Goal: Communication & Community: Participate in discussion

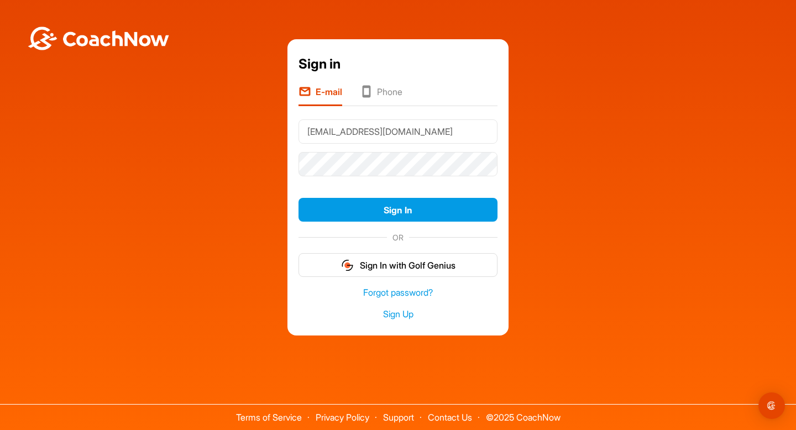
type input "[EMAIL_ADDRESS][DOMAIN_NAME]"
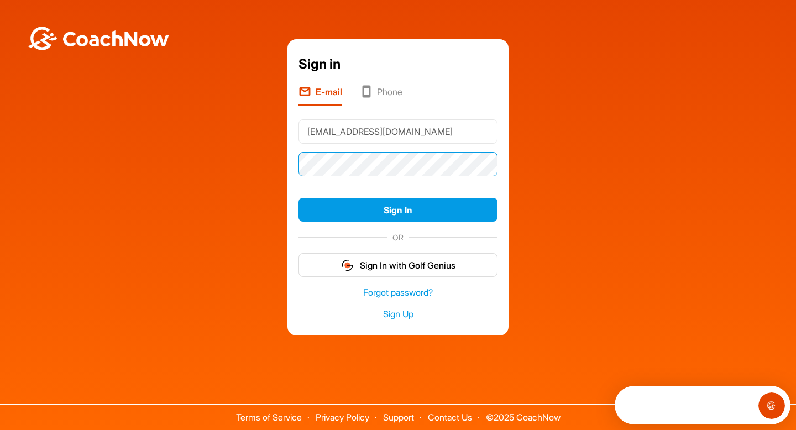
click at [299, 198] on button "Sign In" at bounding box center [398, 210] width 199 height 24
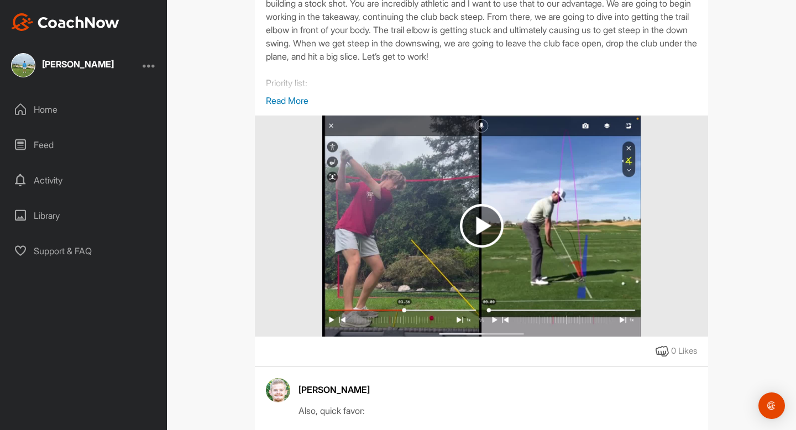
scroll to position [423, 0]
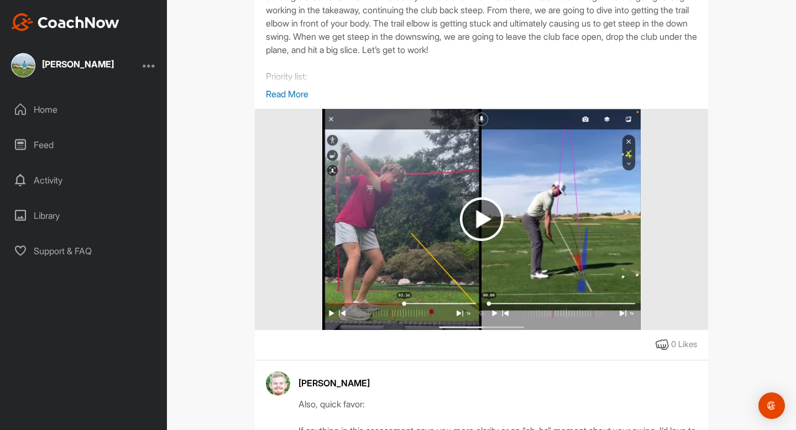
click at [477, 241] on img at bounding box center [482, 219] width 44 height 44
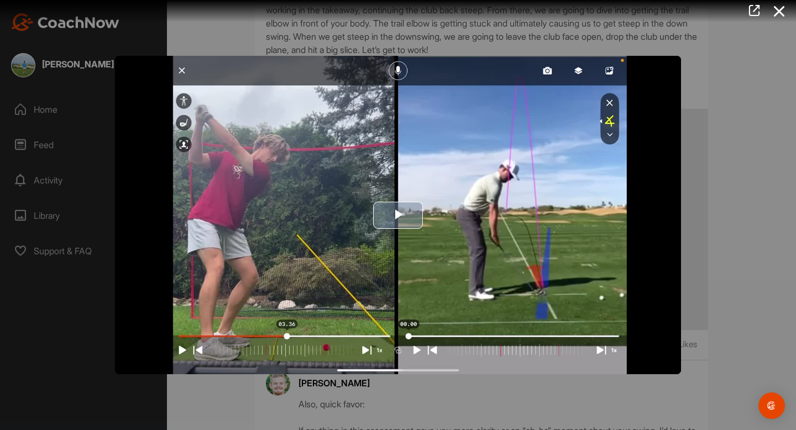
click at [398, 215] on span "Video Player" at bounding box center [398, 215] width 0 height 0
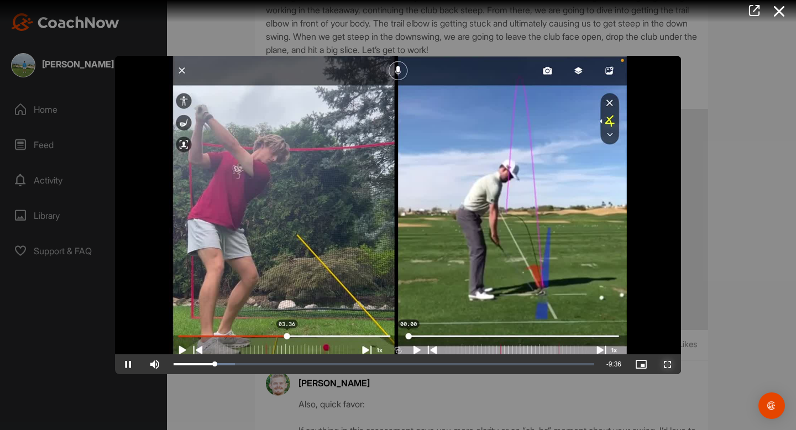
click at [665, 364] on span "Video Player" at bounding box center [668, 364] width 27 height 0
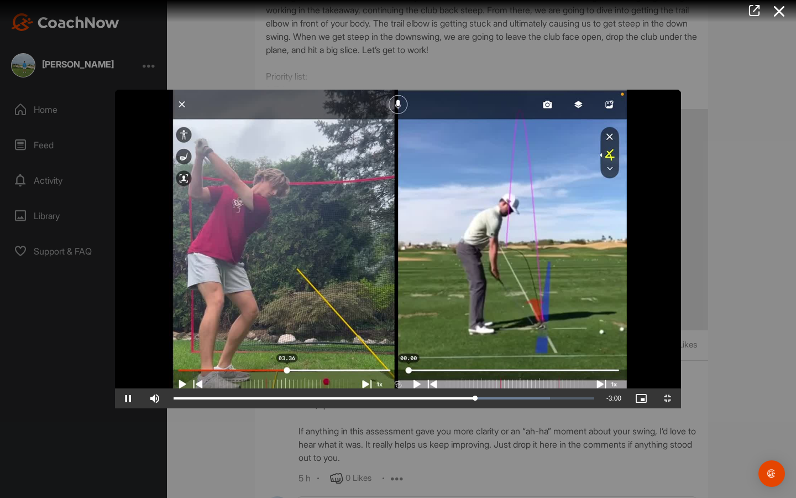
click at [253, 338] on video "Video Player" at bounding box center [398, 249] width 566 height 318
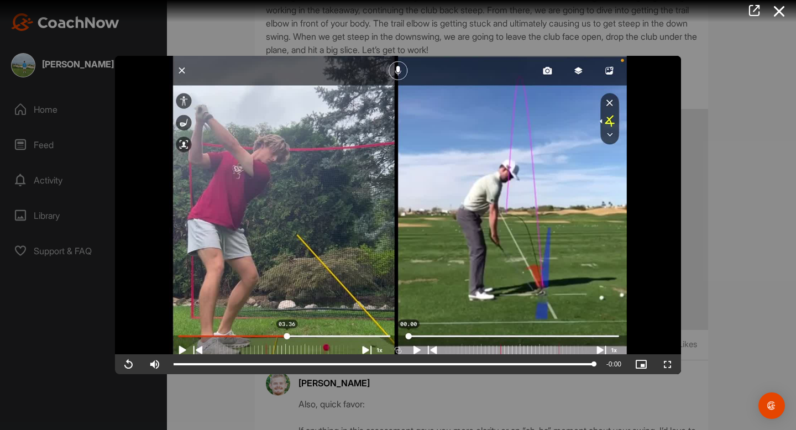
click at [370, 41] on div at bounding box center [398, 215] width 796 height 430
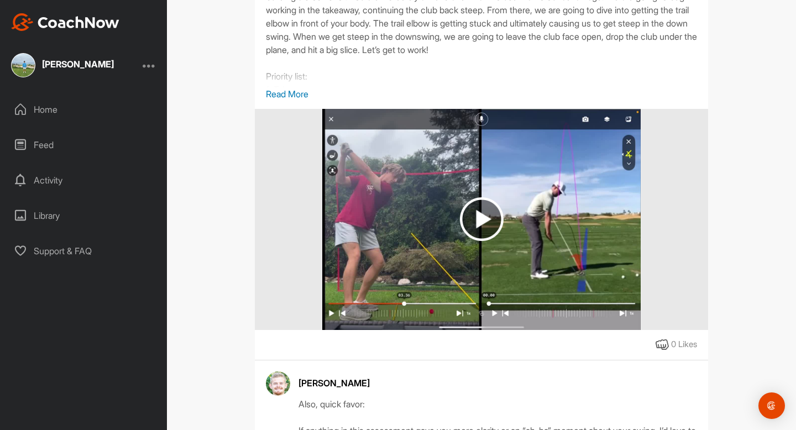
click at [295, 101] on p "Read More" at bounding box center [481, 93] width 431 height 13
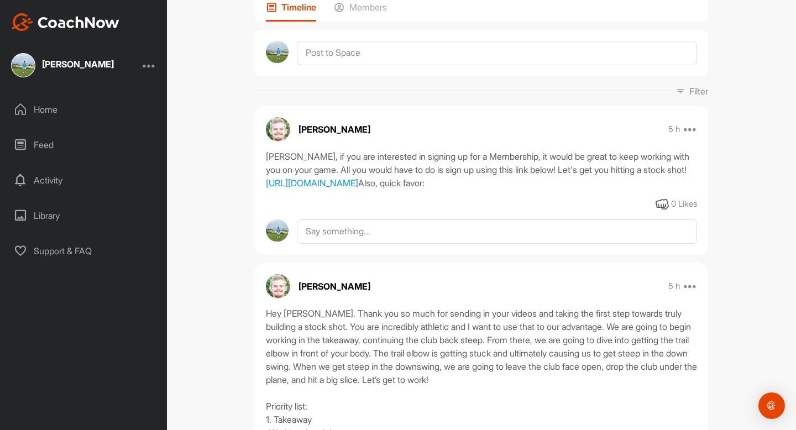
scroll to position [0, 0]
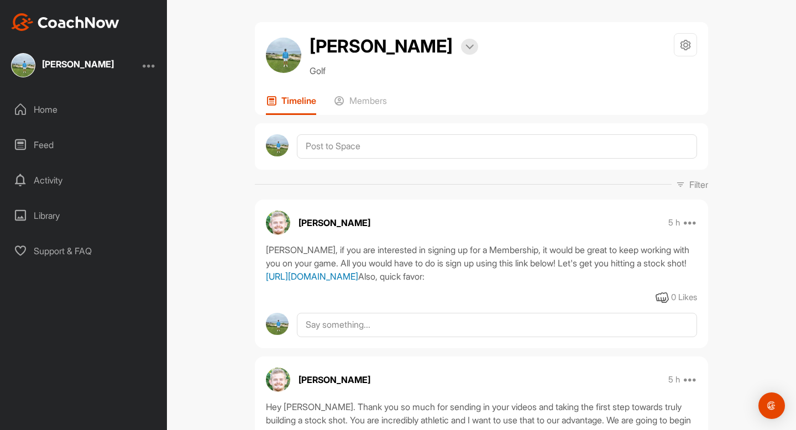
click at [358, 282] on link "[URL][DOMAIN_NAME]" at bounding box center [312, 276] width 92 height 11
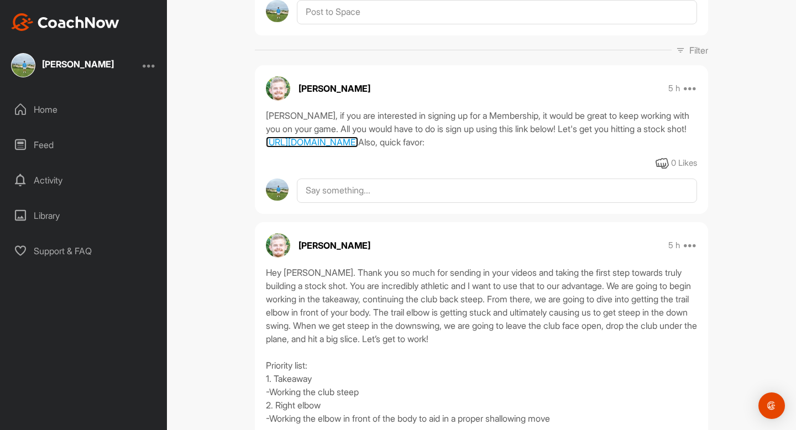
scroll to position [161, 0]
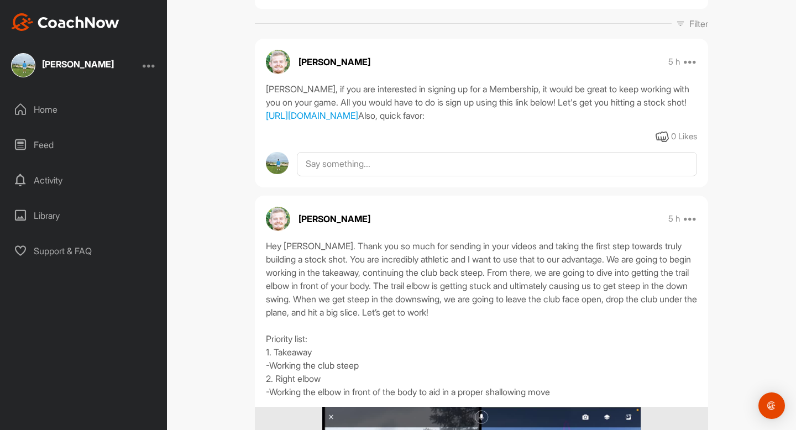
click at [344, 144] on div "0 Likes" at bounding box center [481, 136] width 453 height 13
click at [323, 122] on div "Edward, if you are interested in signing up for a Membership, it would be great…" at bounding box center [481, 102] width 431 height 40
click at [374, 111] on div "Edward, if you are interested in signing up for a Membership, it would be great…" at bounding box center [481, 102] width 431 height 40
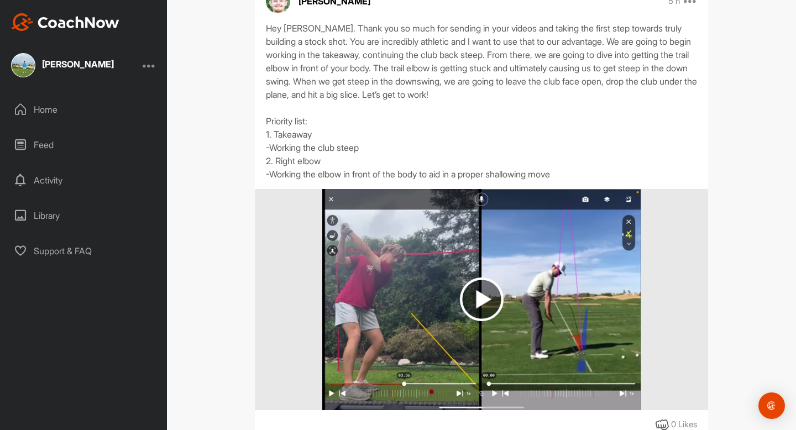
scroll to position [524, 0]
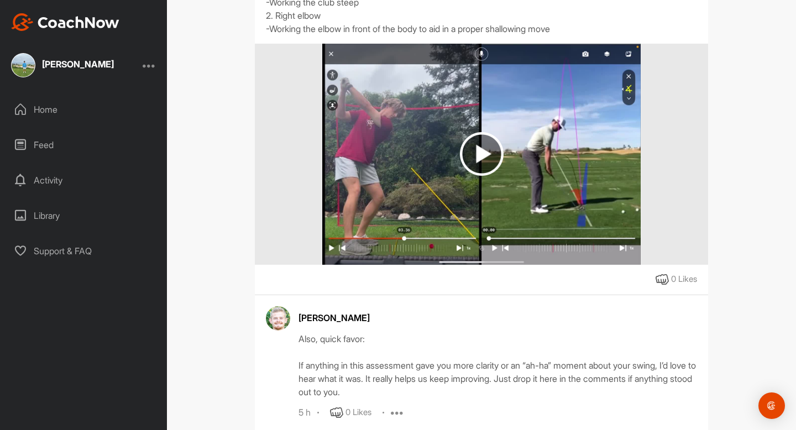
click at [473, 176] on img at bounding box center [482, 154] width 44 height 44
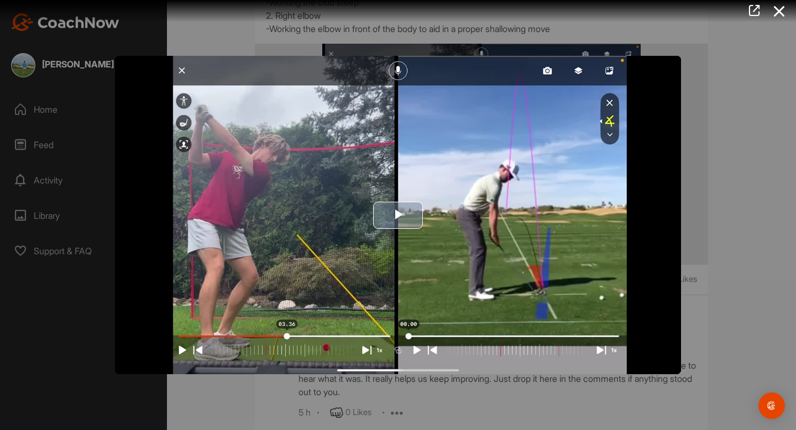
click at [398, 215] on span "Video Player" at bounding box center [398, 215] width 0 height 0
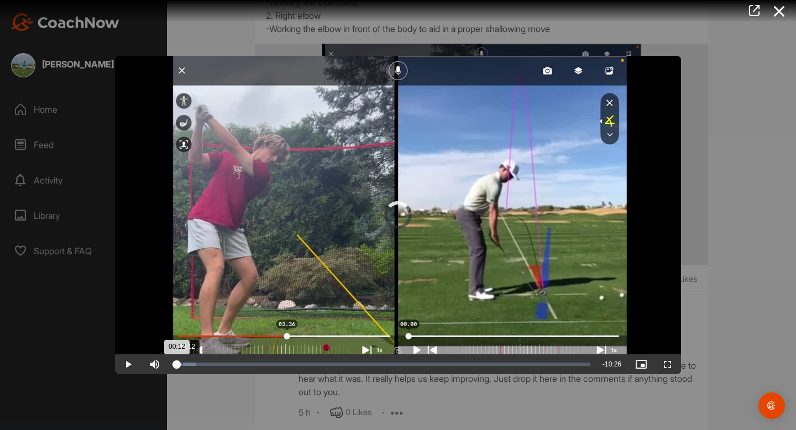
click at [182, 363] on div "Loaded : 5.47% 00:12 00:12" at bounding box center [382, 364] width 417 height 3
click at [188, 363] on div "Loaded : 5.57% 00:22 00:22" at bounding box center [382, 364] width 417 height 3
click at [196, 363] on div "Loaded : 6.83% 00:34 00:23" at bounding box center [382, 364] width 417 height 3
click at [206, 363] on div "Loaded : 10.25% 00:49 00:49" at bounding box center [384, 364] width 421 height 3
click at [207, 363] on div "00:50" at bounding box center [190, 364] width 33 height 3
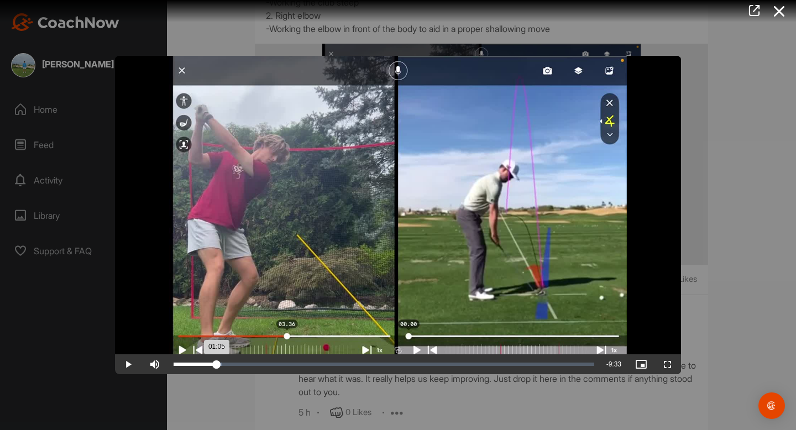
click at [216, 361] on div "Loaded : 11.48% 01:04 01:05" at bounding box center [384, 364] width 432 height 20
click at [226, 362] on div "Loaded : 11.48% 01:18 01:05" at bounding box center [384, 364] width 432 height 20
click at [259, 271] on video "Video Player" at bounding box center [398, 215] width 566 height 318
click at [265, 252] on video "Video Player" at bounding box center [398, 215] width 566 height 318
click at [299, 214] on video "Video Player" at bounding box center [398, 215] width 566 height 318
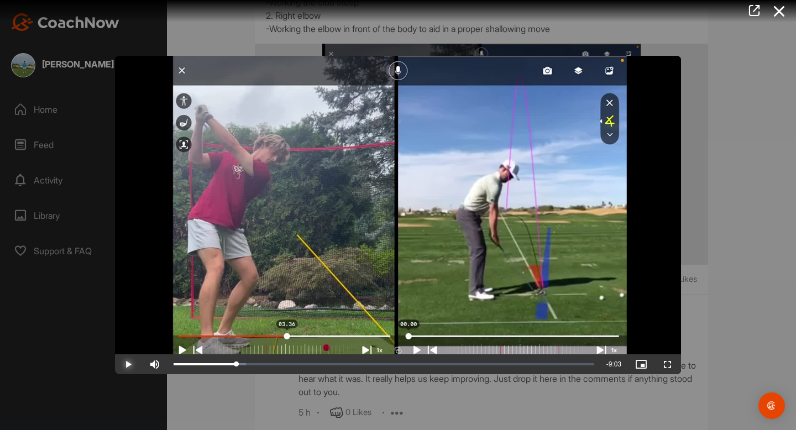
click at [117, 364] on span "Video Player" at bounding box center [128, 364] width 27 height 0
click at [296, 271] on video "Video Player" at bounding box center [398, 215] width 566 height 318
click at [573, 363] on div "10:05" at bounding box center [573, 364] width 1 height 3
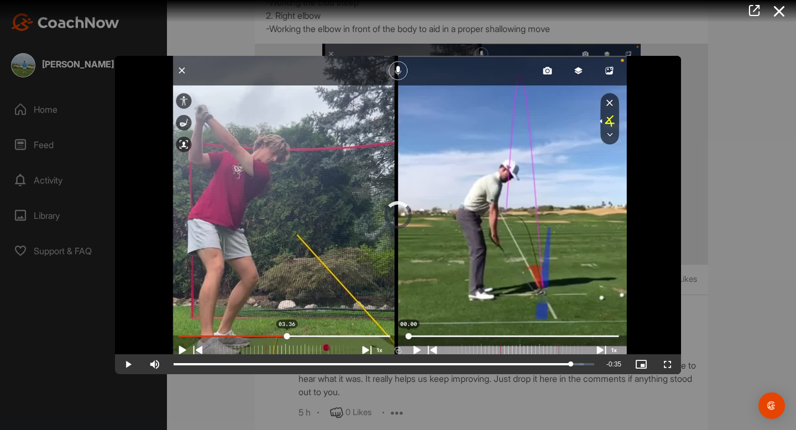
click at [508, 237] on video "Video Player" at bounding box center [398, 215] width 566 height 318
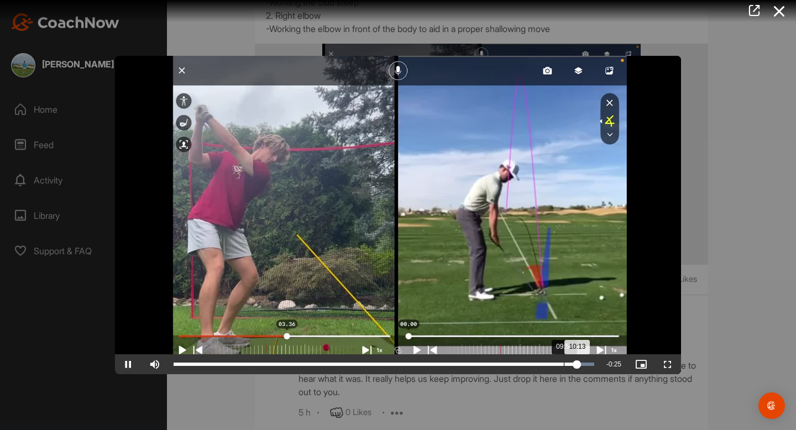
click at [563, 363] on div "Loaded : 100.00% 09:52 10:13" at bounding box center [384, 364] width 421 height 3
click at [551, 364] on div "Loaded : 100.00% 09:33 09:53" at bounding box center [384, 364] width 421 height 3
click at [530, 367] on div "Loaded : 100.00% 09:01 09:01" at bounding box center [384, 364] width 432 height 20
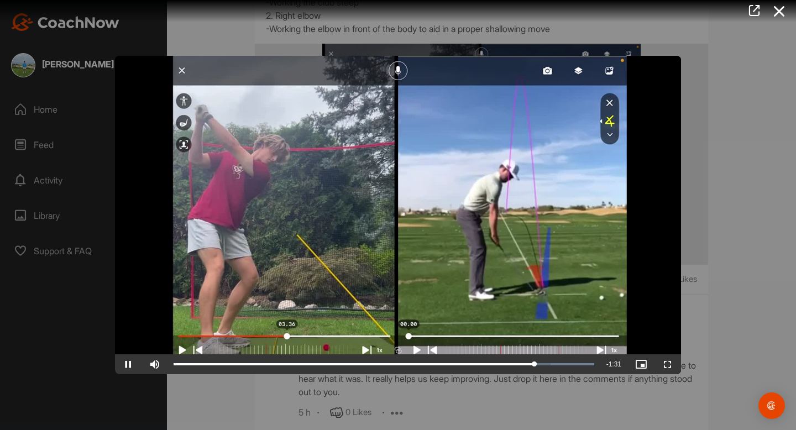
click at [506, 297] on video "Video Player" at bounding box center [398, 215] width 566 height 318
click at [442, 203] on video "Video Player" at bounding box center [398, 215] width 566 height 318
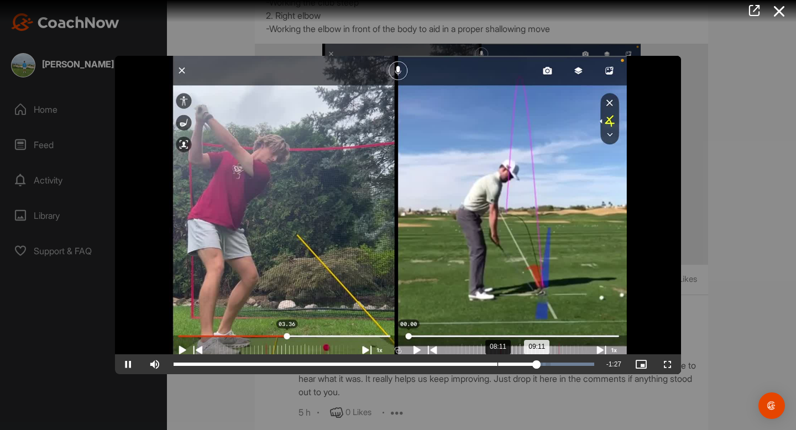
click at [498, 367] on div "Loaded : 100.00% 08:11 09:11" at bounding box center [384, 364] width 432 height 20
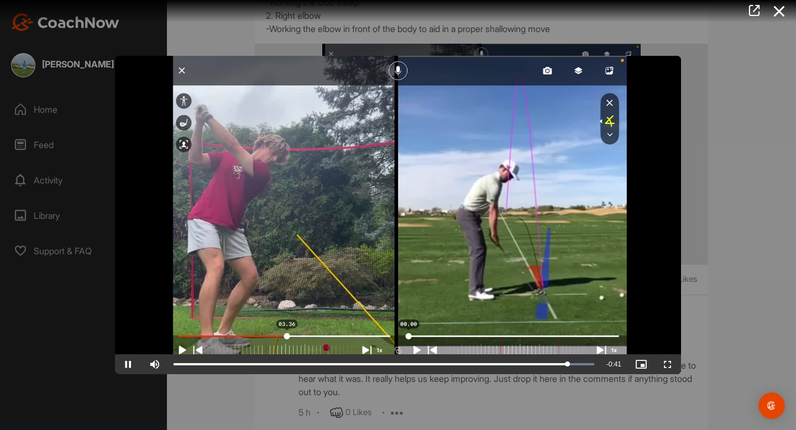
click at [474, 239] on video "Video Player" at bounding box center [398, 215] width 566 height 318
click at [353, 44] on div at bounding box center [398, 215] width 796 height 430
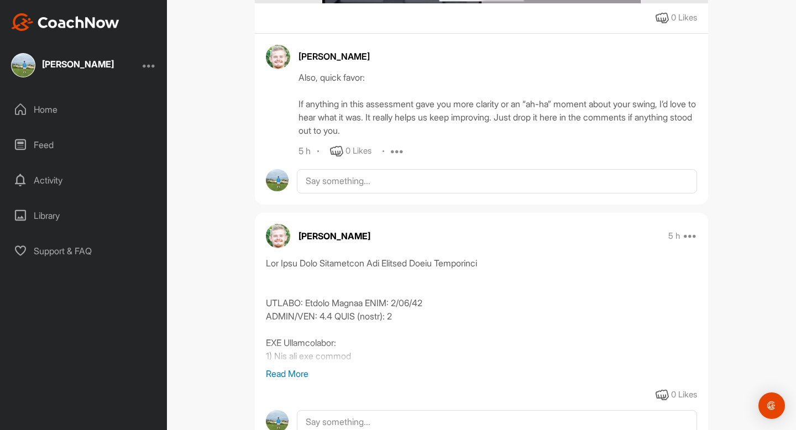
scroll to position [922, 0]
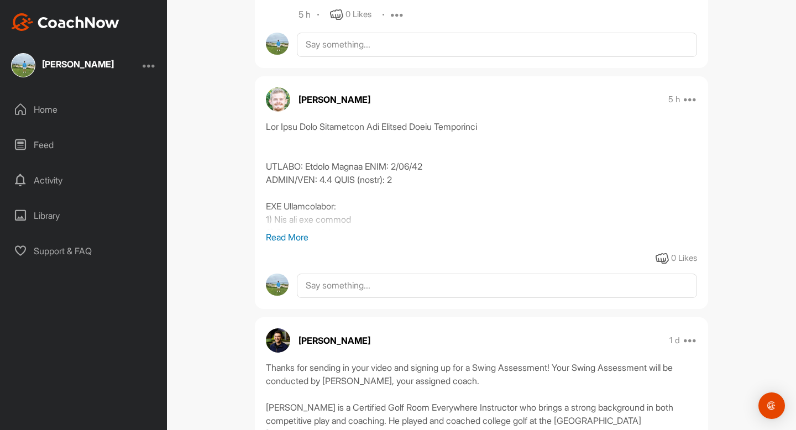
click at [306, 244] on p "Read More" at bounding box center [481, 237] width 431 height 13
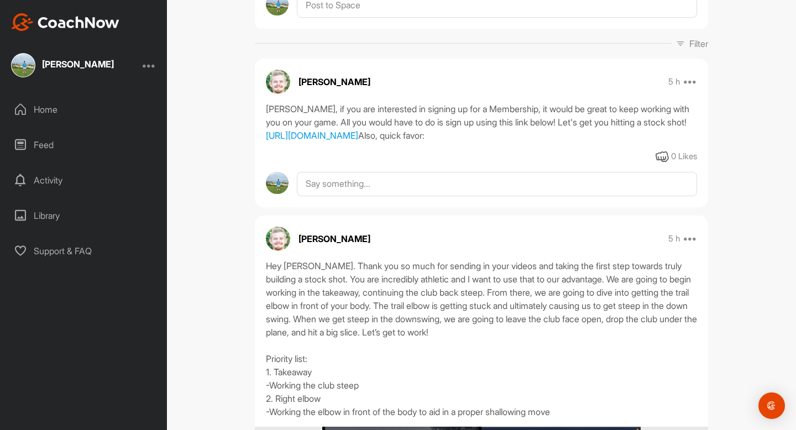
scroll to position [140, 0]
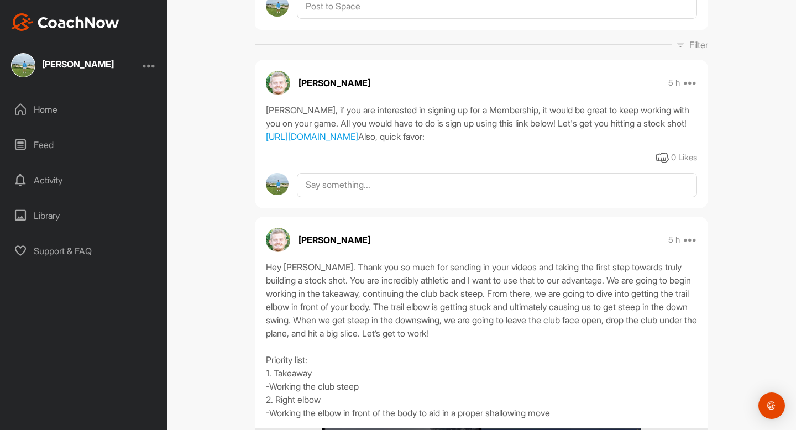
click at [355, 143] on div "Edward, if you are interested in signing up for a Membership, it would be great…" at bounding box center [481, 123] width 431 height 40
click at [353, 142] on link "[URL][DOMAIN_NAME]" at bounding box center [312, 136] width 92 height 11
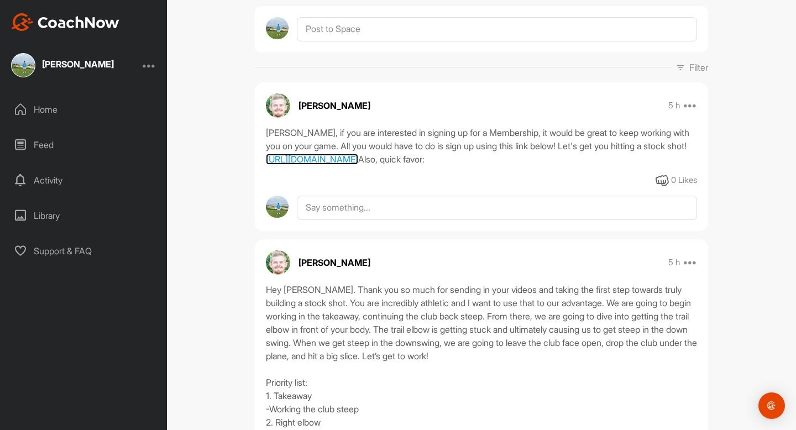
scroll to position [0, 0]
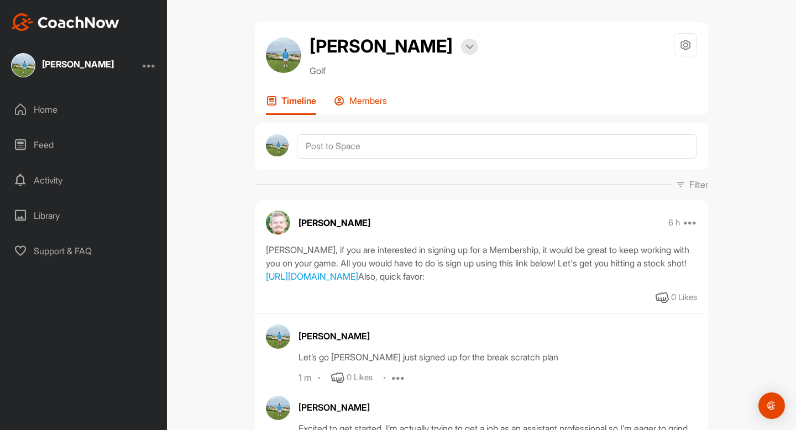
click at [361, 104] on p "Members" at bounding box center [368, 100] width 38 height 11
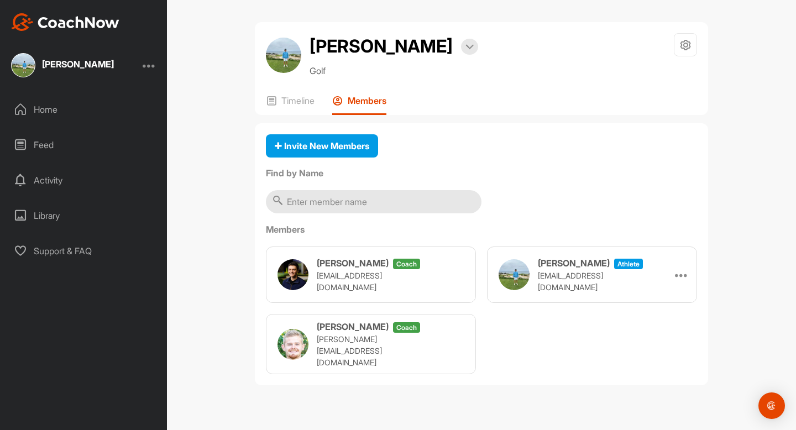
click at [337, 333] on h3 "[PERSON_NAME]" at bounding box center [353, 326] width 72 height 13
click at [286, 340] on img at bounding box center [293, 344] width 31 height 31
click at [290, 98] on p "Timeline" at bounding box center [297, 100] width 33 height 11
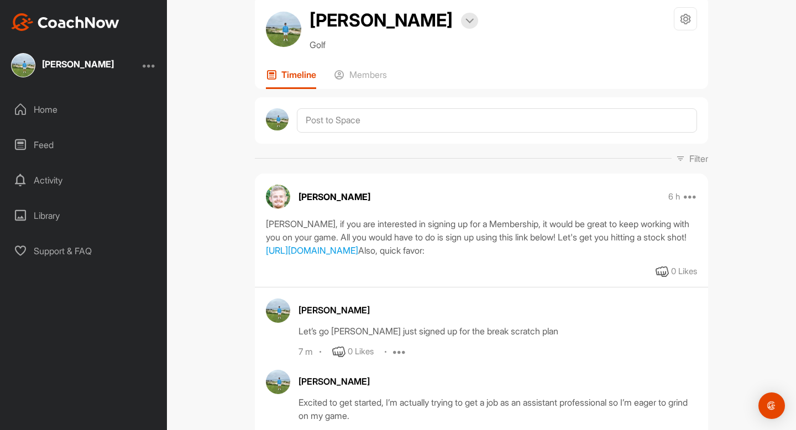
scroll to position [14, 0]
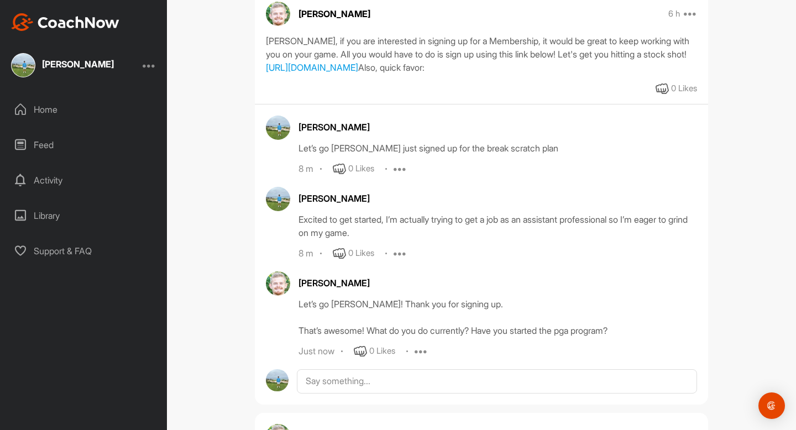
scroll to position [288, 0]
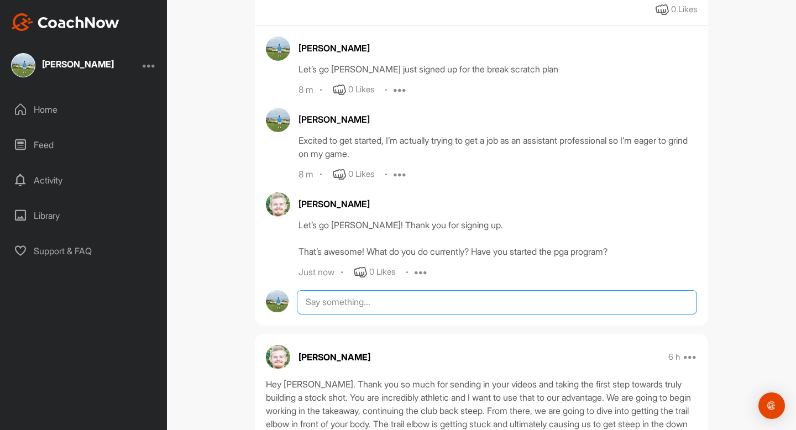
click at [327, 315] on textarea at bounding box center [497, 302] width 400 height 24
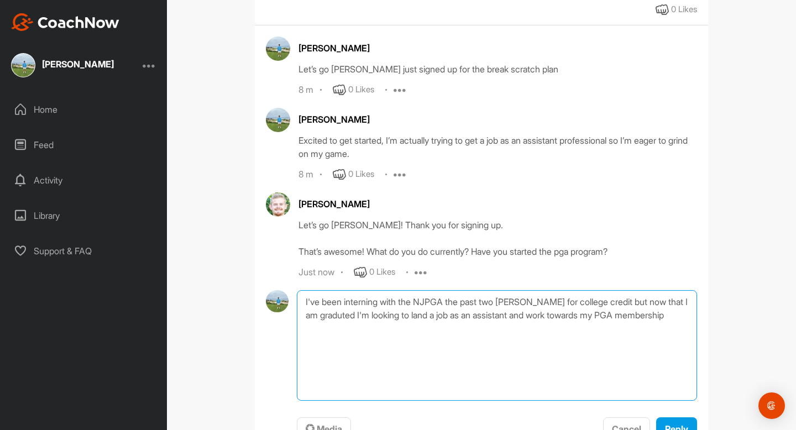
click at [353, 355] on textarea "I've been interning with the NJPGA the past two summers for college credit but …" at bounding box center [497, 345] width 400 height 111
click at [383, 360] on textarea "I've been interning with the NJPGA the past two summers for college credit but …" at bounding box center [497, 345] width 400 height 111
click at [384, 370] on textarea "I've been interning with the NJPGA the past two summers for college credit but …" at bounding box center [497, 345] width 400 height 111
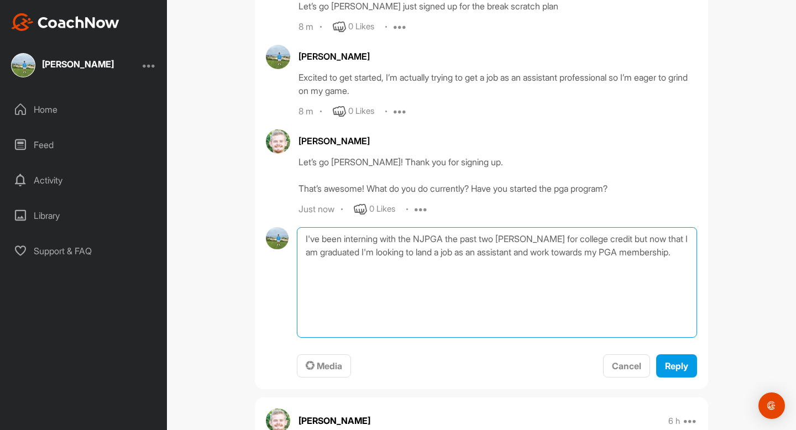
scroll to position [433, 0]
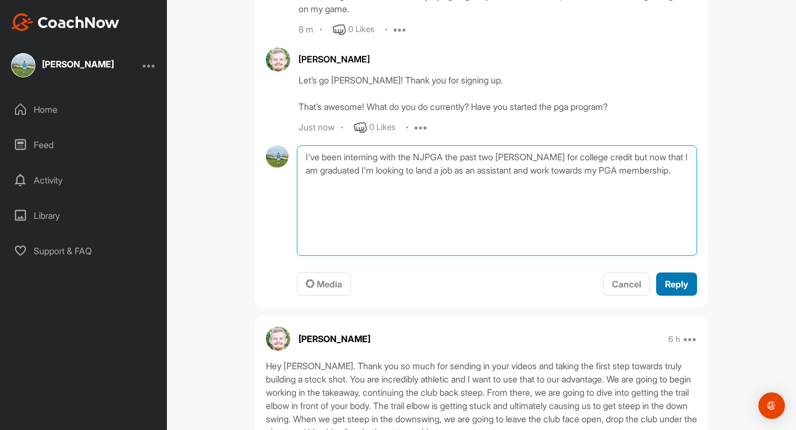
type textarea "I've been interning with the NJPGA the past two [PERSON_NAME] for college credi…"
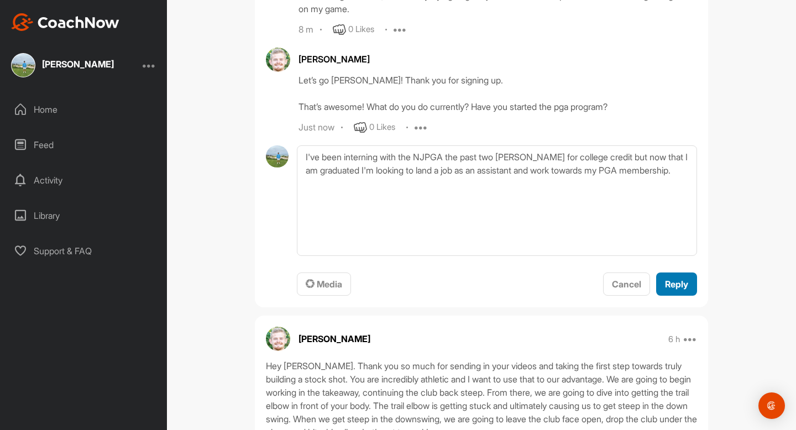
click at [681, 290] on span "Reply" at bounding box center [676, 284] width 23 height 11
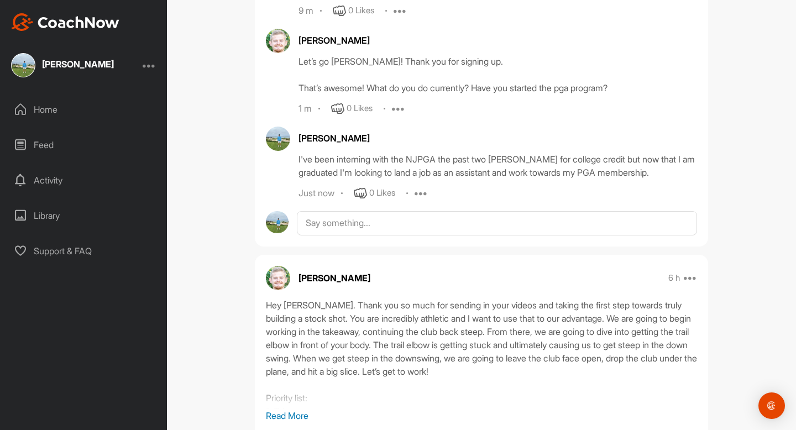
scroll to position [452, 0]
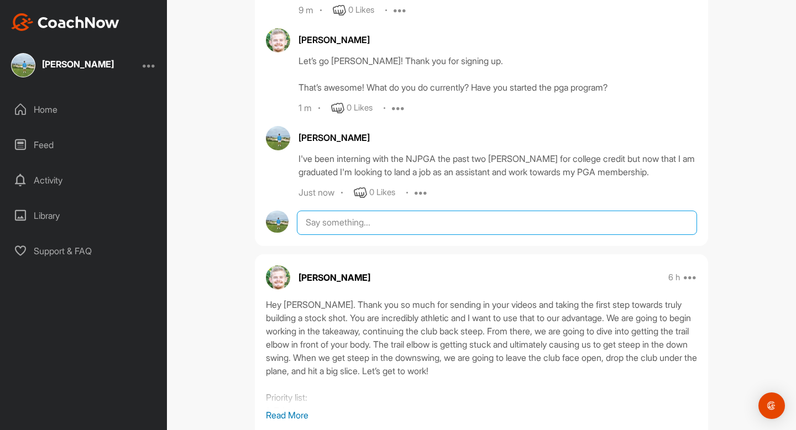
click at [441, 235] on textarea at bounding box center [497, 223] width 400 height 24
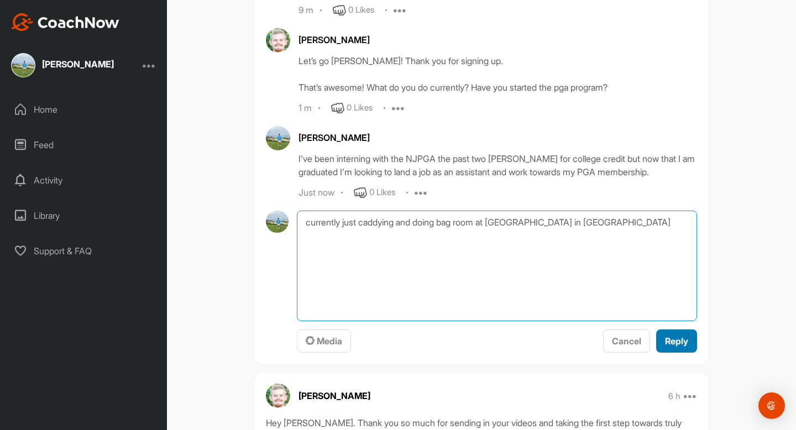
type textarea "currently just caddying and doing bag room at [GEOGRAPHIC_DATA] in [GEOGRAPHIC_…"
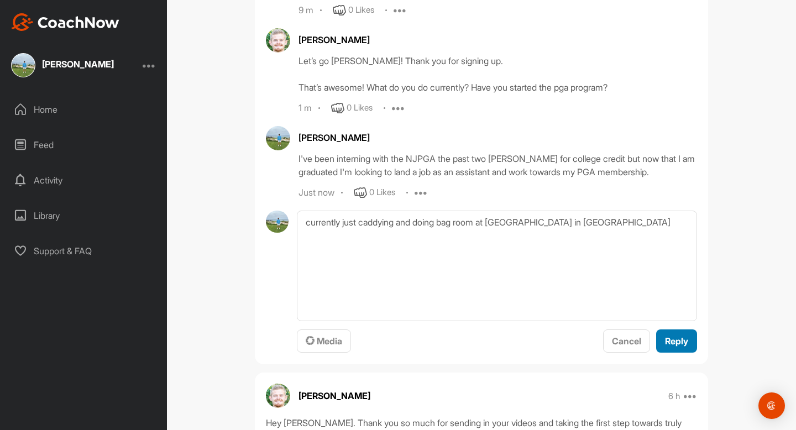
click at [672, 348] on div "Reply" at bounding box center [676, 340] width 23 height 13
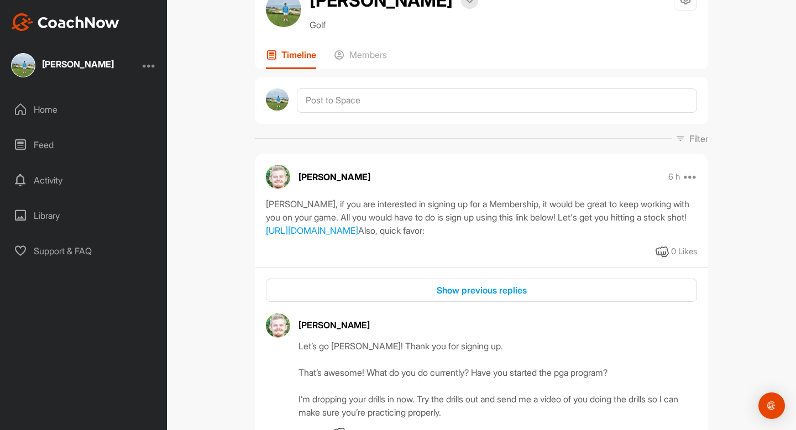
scroll to position [39, 0]
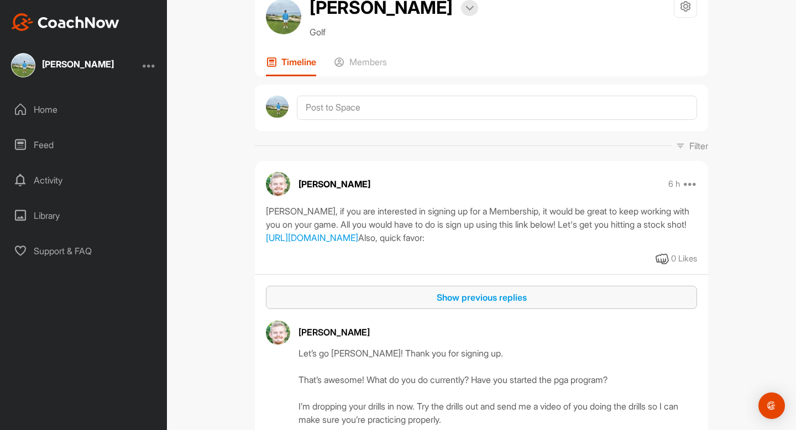
click at [454, 304] on div "Show previous replies" at bounding box center [482, 297] width 414 height 13
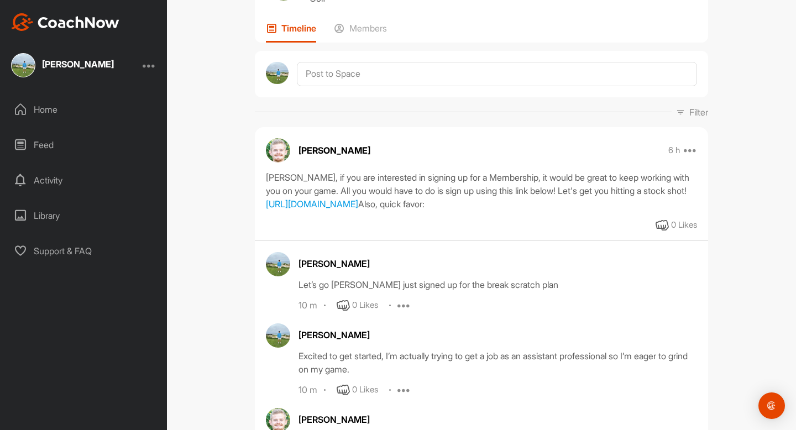
scroll to position [0, 0]
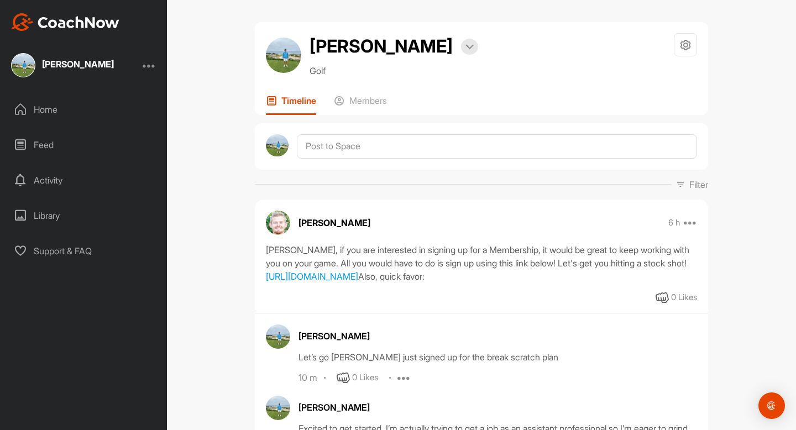
click at [55, 142] on div "Feed" at bounding box center [84, 145] width 156 height 28
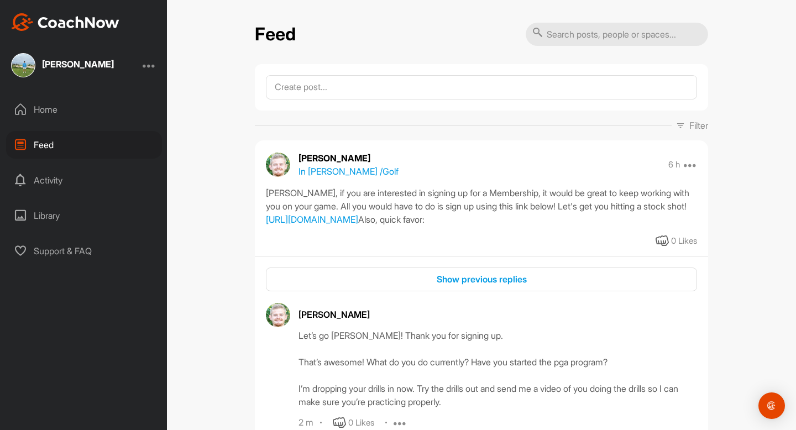
click at [53, 216] on div "Library" at bounding box center [84, 216] width 156 height 28
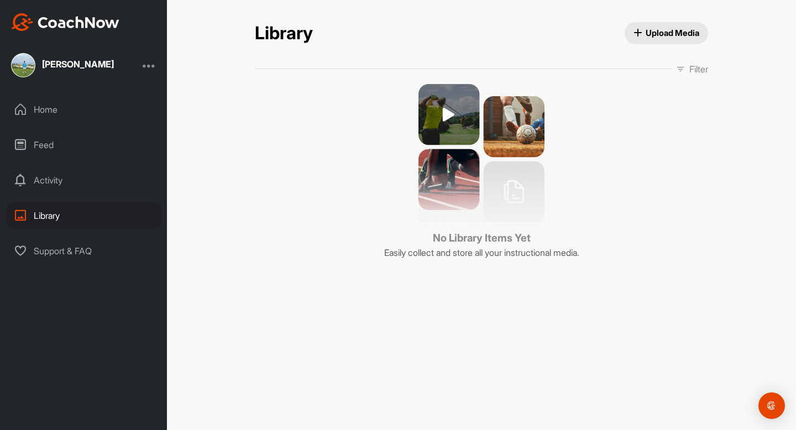
click at [43, 176] on div "Activity" at bounding box center [84, 180] width 156 height 28
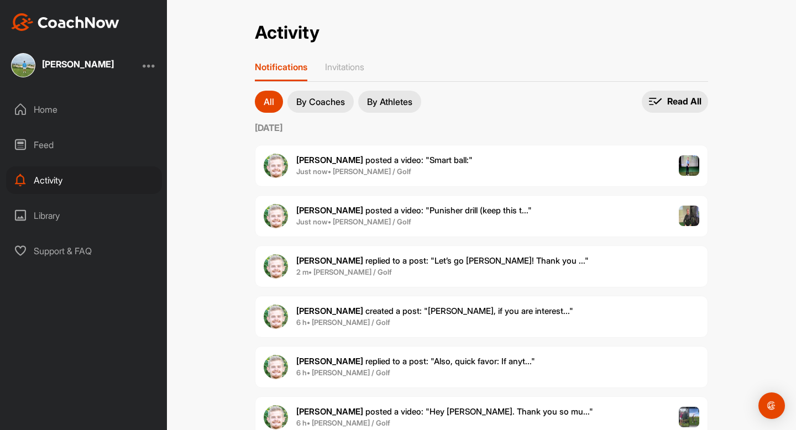
click at [304, 97] on p "By Coaches" at bounding box center [320, 101] width 49 height 9
click at [267, 103] on p "All" at bounding box center [269, 101] width 11 height 9
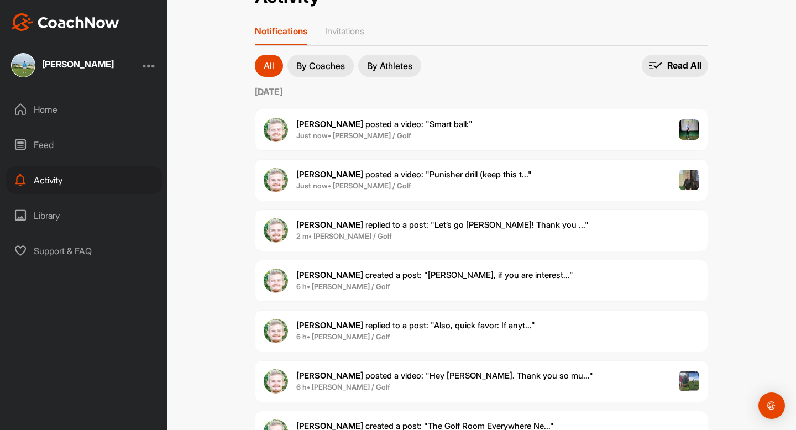
scroll to position [43, 0]
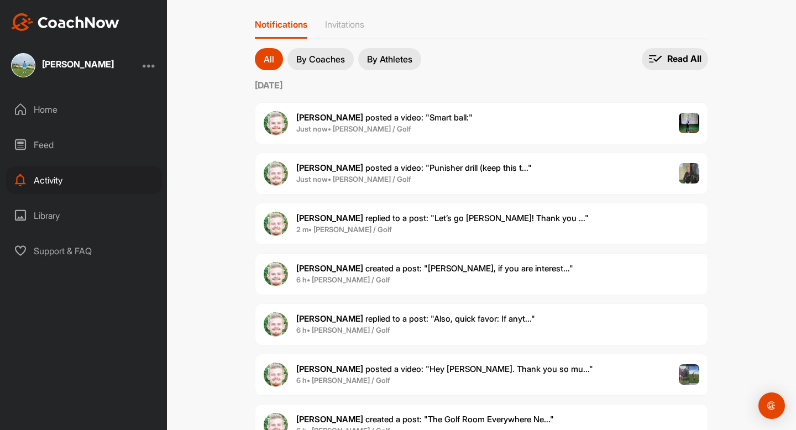
click at [366, 168] on span "[PERSON_NAME] posted a video : " Punisher drill (keep this t... "" at bounding box center [414, 168] width 236 height 11
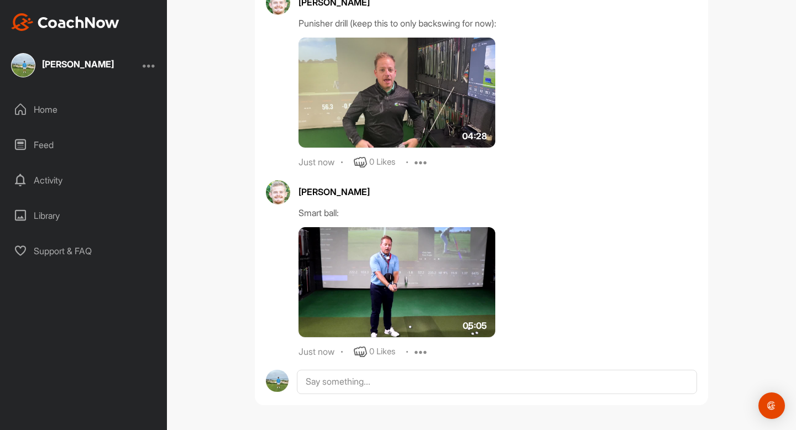
scroll to position [613, 0]
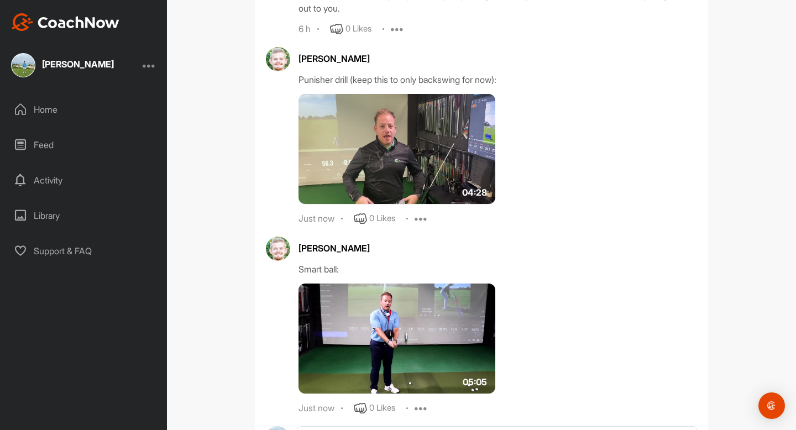
click at [343, 154] on img at bounding box center [397, 149] width 197 height 111
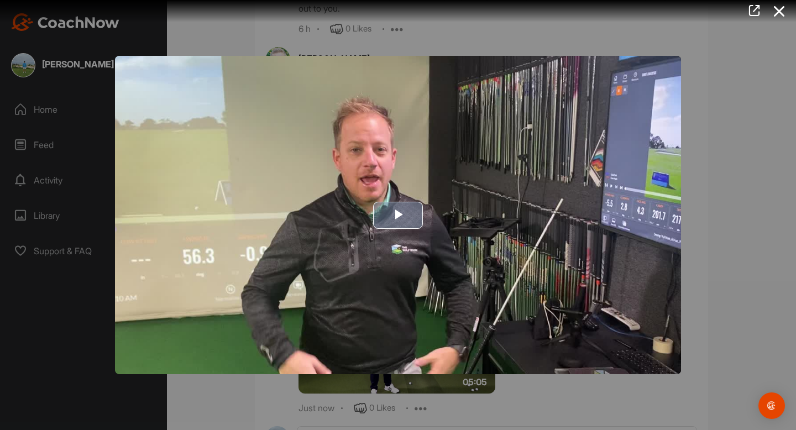
click at [398, 215] on span "Video Player" at bounding box center [398, 215] width 0 height 0
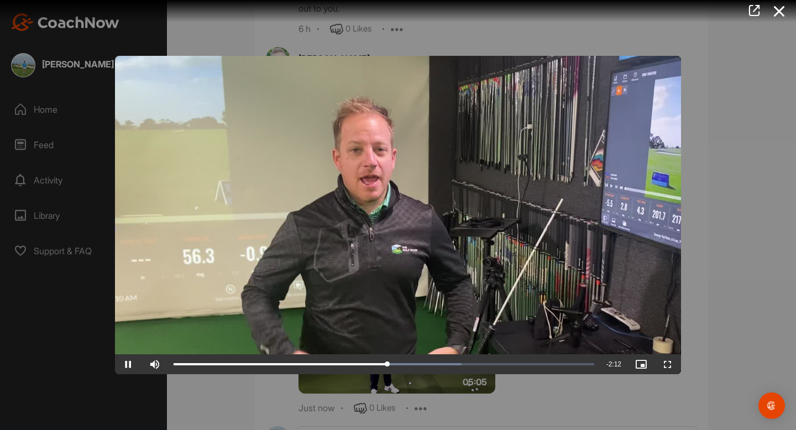
click at [348, 189] on video "Video Player" at bounding box center [398, 215] width 566 height 318
click at [372, 190] on video "Video Player" at bounding box center [398, 215] width 566 height 318
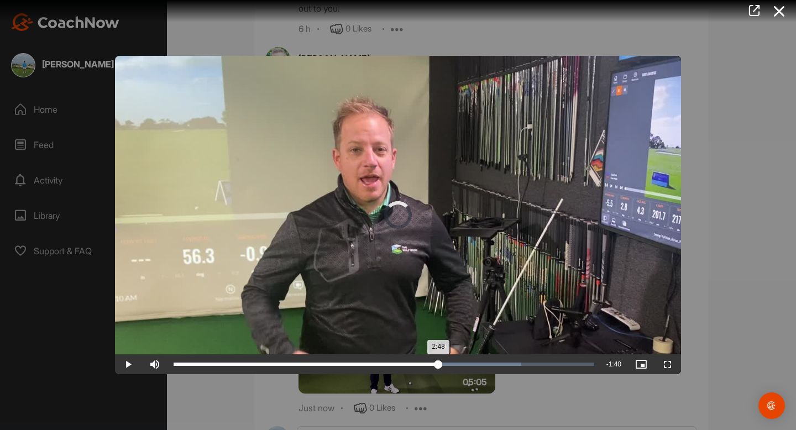
click at [438, 364] on div "2:48" at bounding box center [306, 364] width 265 height 3
click at [429, 363] on div "Loaded : 82.72% 2:42 2:49" at bounding box center [384, 364] width 421 height 3
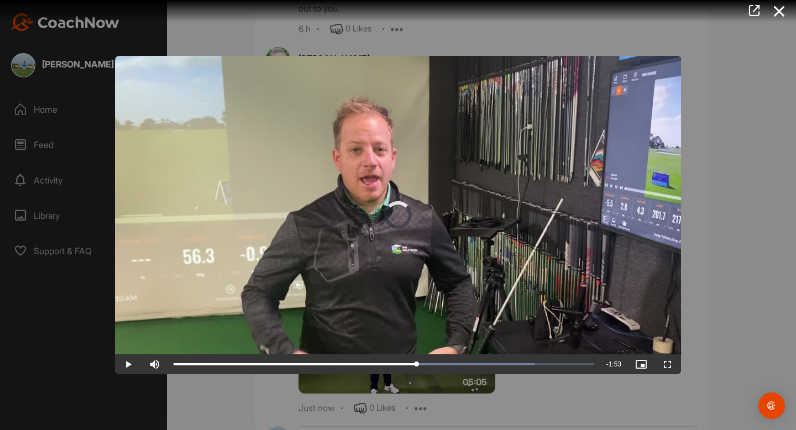
drag, startPoint x: 429, startPoint y: 363, endPoint x: 412, endPoint y: 334, distance: 33.2
click at [412, 337] on div "Video Player is loading. Play Video Play Skip Backward Skip Forward Mute Curren…" at bounding box center [398, 215] width 566 height 318
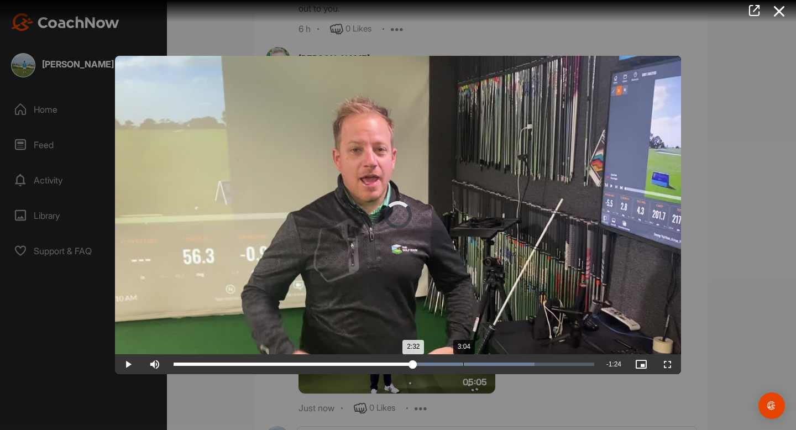
click at [463, 363] on div "Loaded : 85.84% 3:04 2:32" at bounding box center [384, 364] width 421 height 3
click at [495, 362] on div "Loaded : 85.84% 3:25 3:25" at bounding box center [384, 364] width 432 height 20
click at [510, 363] on div "3:38" at bounding box center [345, 364] width 342 height 3
click at [503, 361] on div "Loaded : 86.74% 3:30 3:35" at bounding box center [384, 364] width 432 height 20
click at [493, 360] on div "Loaded : 86.74% 3:23 3:23" at bounding box center [384, 364] width 432 height 20
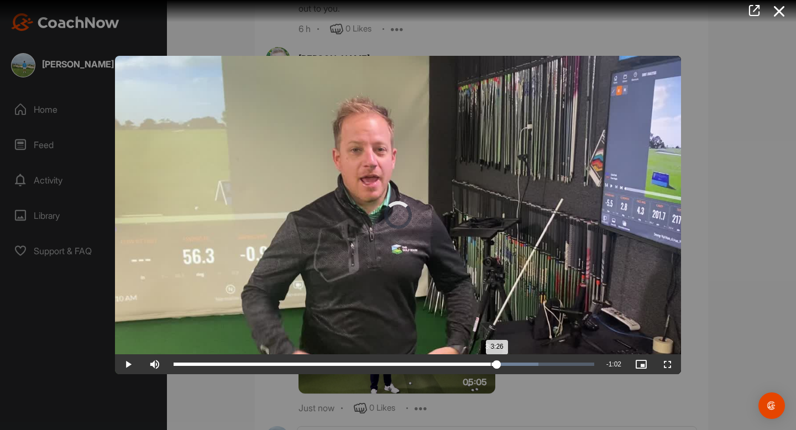
click at [490, 360] on div "Loaded : 86.74% 3:22 3:26" at bounding box center [384, 364] width 432 height 20
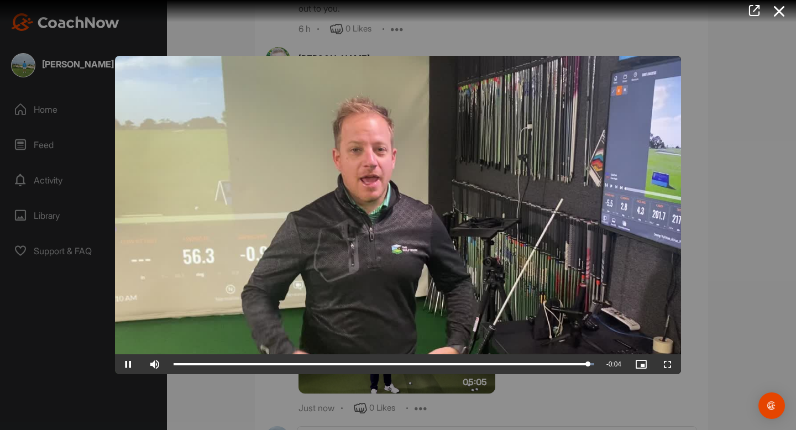
click at [209, 34] on div at bounding box center [398, 215] width 796 height 430
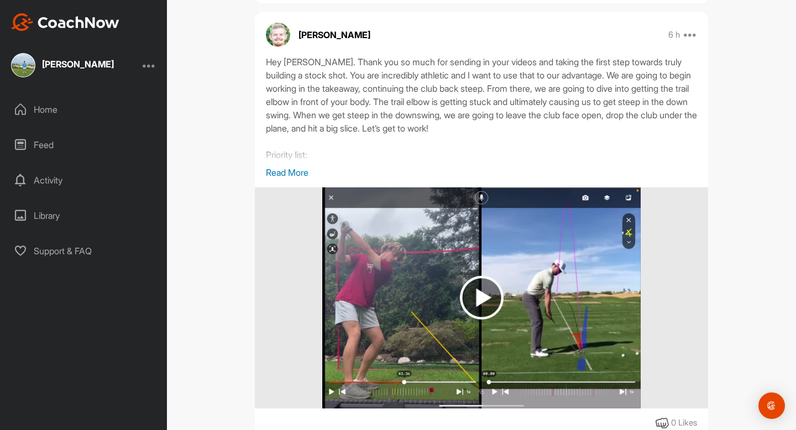
scroll to position [0, 0]
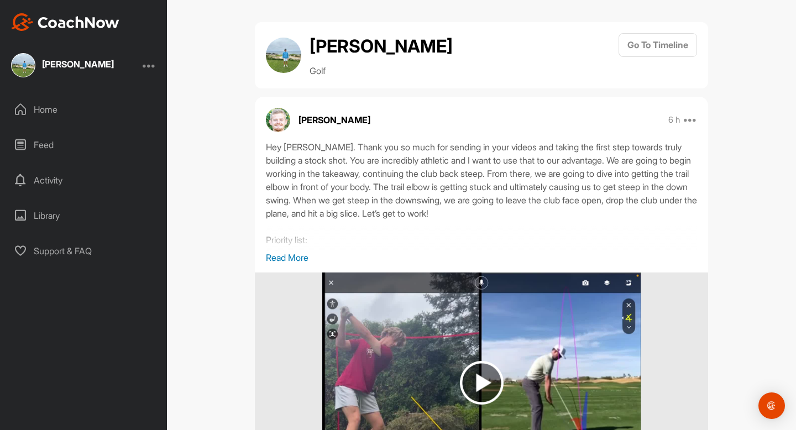
click at [46, 100] on div "Home" at bounding box center [84, 110] width 156 height 28
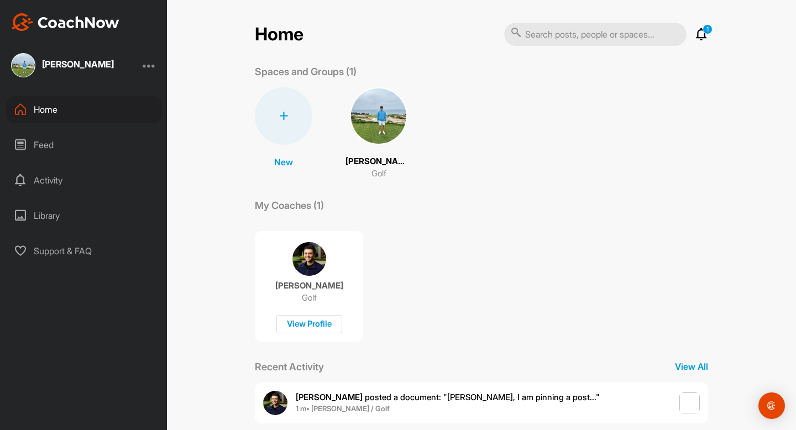
scroll to position [166, 0]
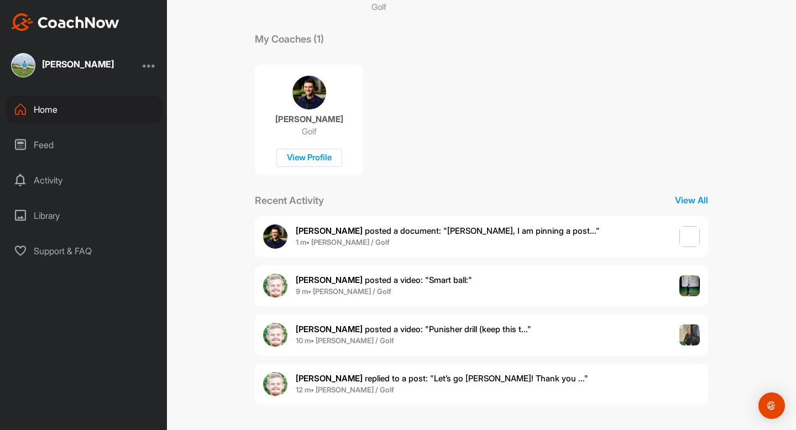
click at [384, 228] on span "Dominic C. posted a document : " Edward, I am pinning a post... "" at bounding box center [448, 231] width 304 height 11
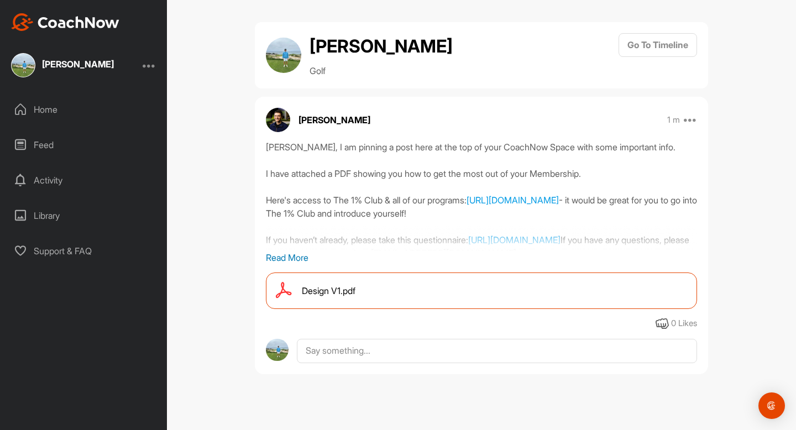
click at [300, 254] on p "Read More" at bounding box center [481, 257] width 431 height 13
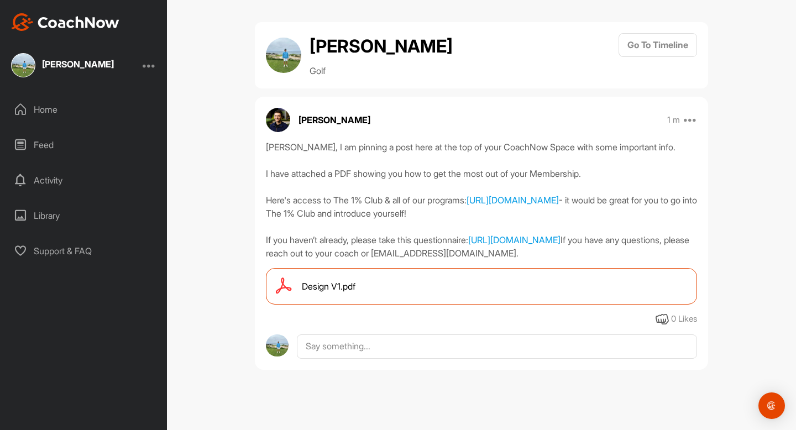
click at [341, 293] on span "Design V1.pdf" at bounding box center [329, 286] width 54 height 13
click at [55, 103] on div "Home" at bounding box center [84, 110] width 156 height 28
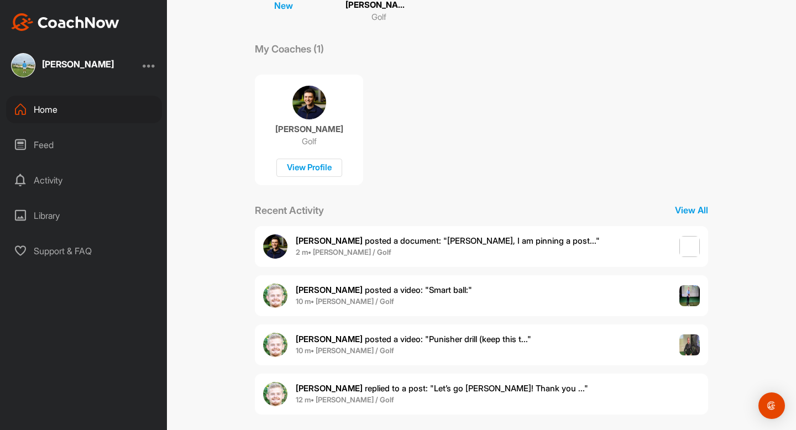
scroll to position [166, 0]
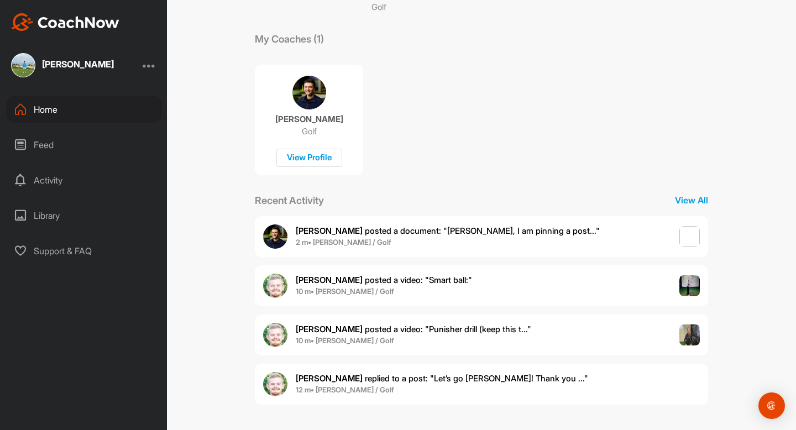
click at [349, 284] on span "Wyatt J. posted a video : " Smart ball: "" at bounding box center [384, 280] width 176 height 11
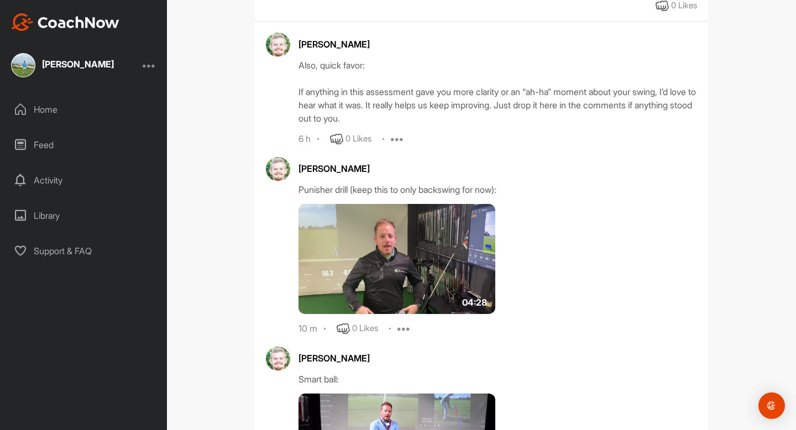
scroll to position [669, 0]
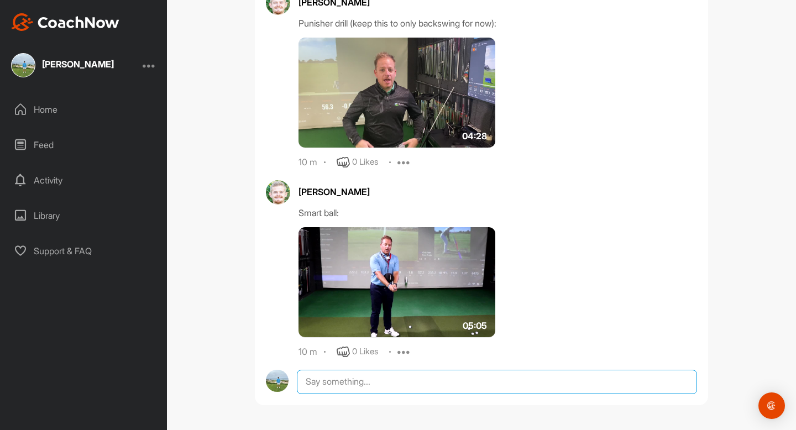
click at [337, 388] on textarea at bounding box center [497, 382] width 400 height 24
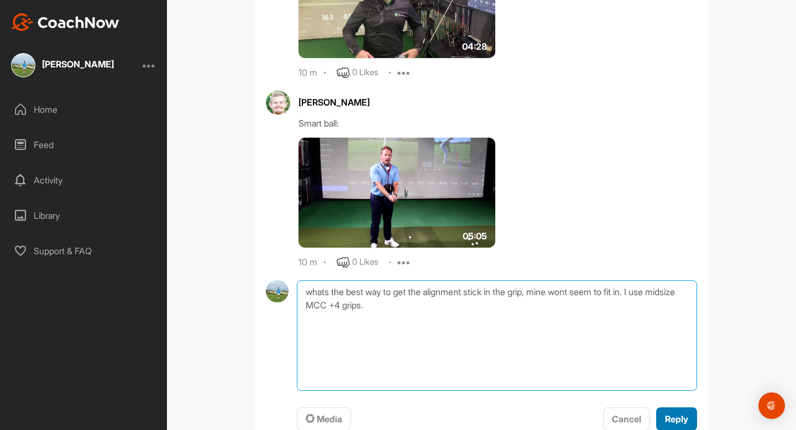
type textarea "whats the best way to get the alignment stick in the grip, mine wont seem to fi…"
click at [673, 415] on span "Reply" at bounding box center [676, 419] width 23 height 11
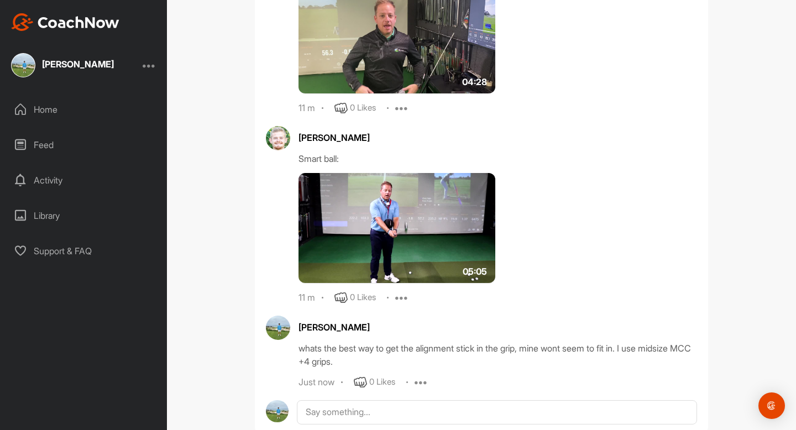
scroll to position [754, 0]
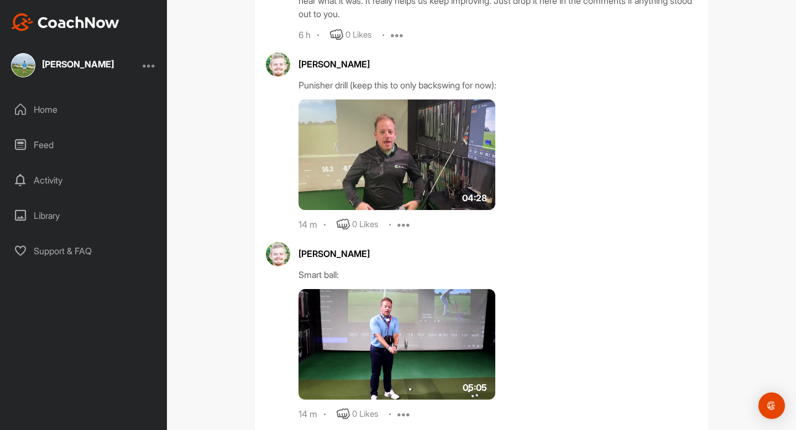
scroll to position [639, 0]
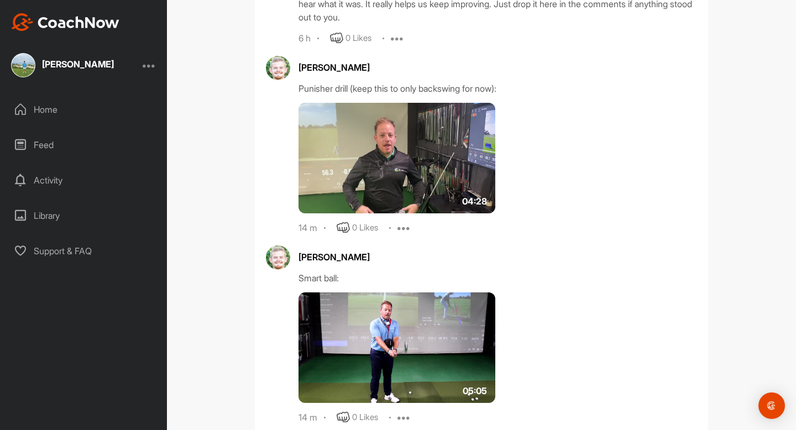
click at [337, 147] on img at bounding box center [397, 158] width 197 height 111
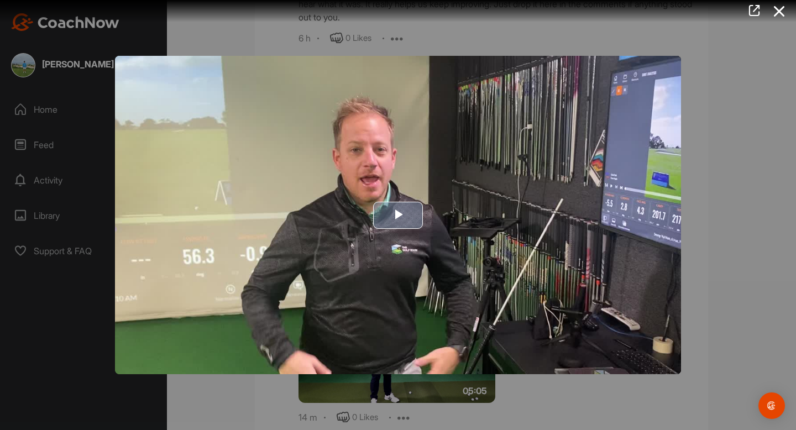
click at [398, 215] on span "Video Player" at bounding box center [398, 215] width 0 height 0
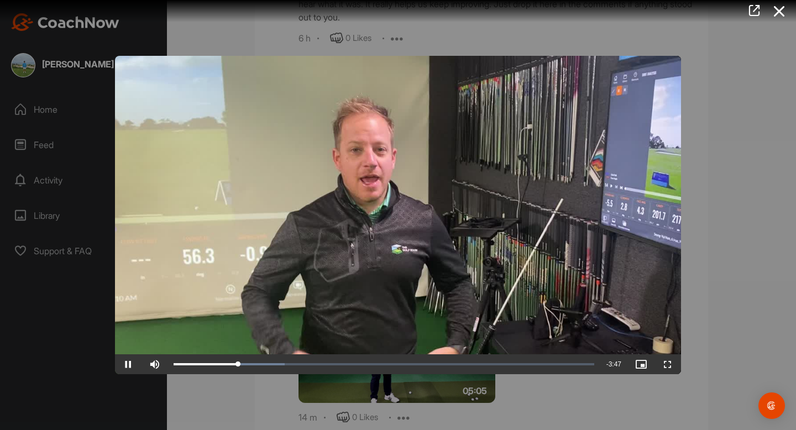
click at [323, 211] on video "Video Player" at bounding box center [398, 215] width 566 height 318
click at [433, 27] on div at bounding box center [398, 215] width 796 height 430
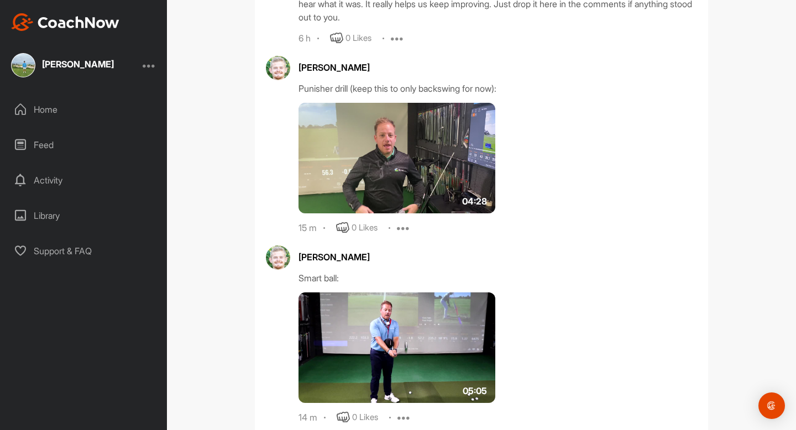
click at [395, 347] on img at bounding box center [397, 347] width 197 height 111
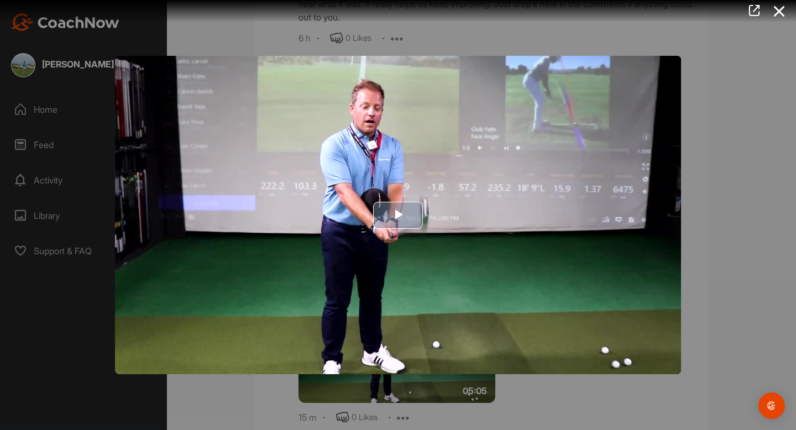
click at [398, 215] on span "Video Player" at bounding box center [398, 215] width 0 height 0
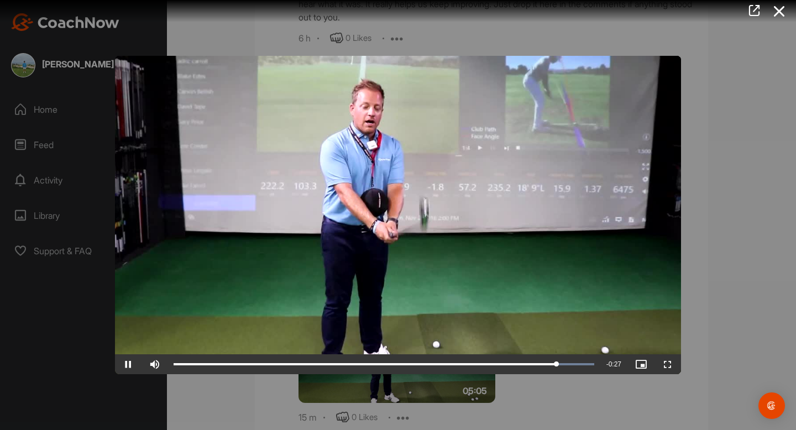
click at [731, 321] on div at bounding box center [398, 215] width 796 height 430
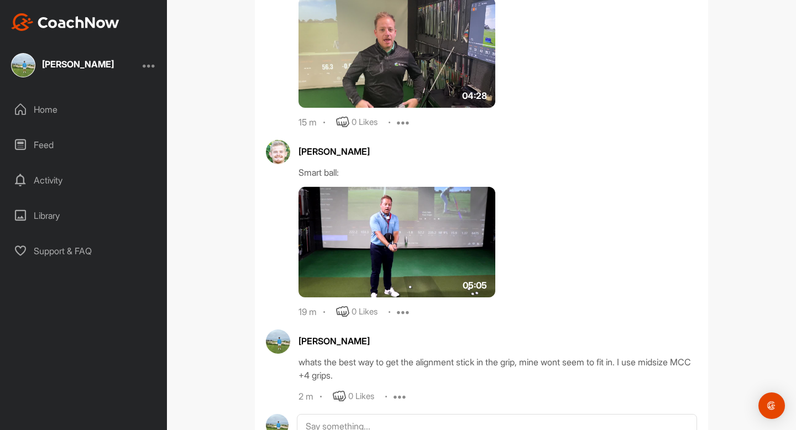
scroll to position [789, 0]
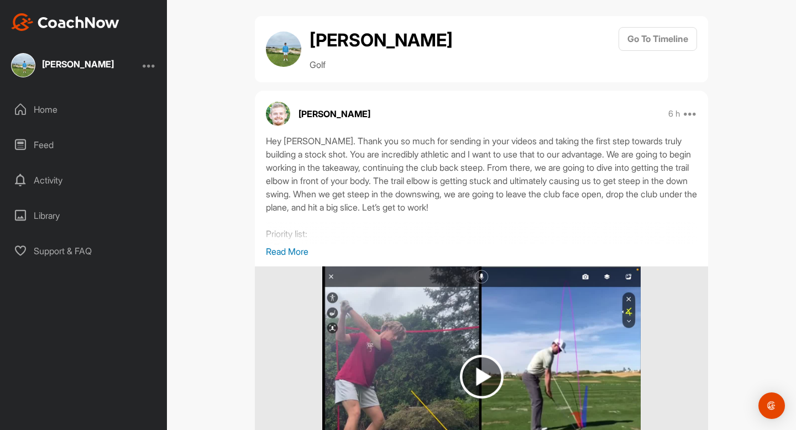
scroll to position [7, 0]
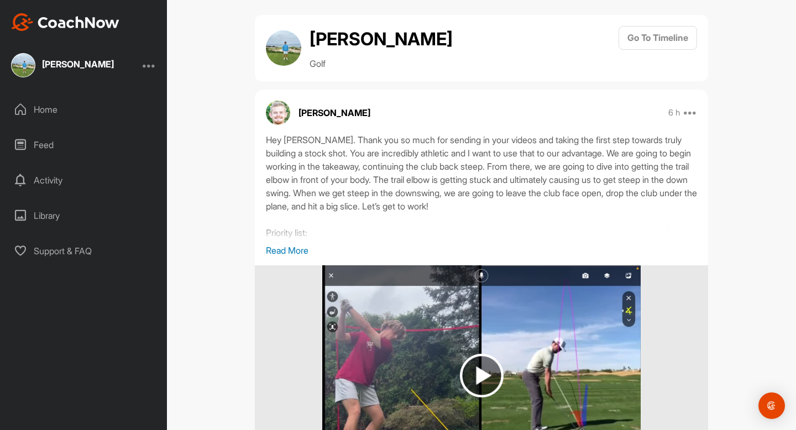
click at [305, 247] on p "Read More" at bounding box center [481, 250] width 431 height 13
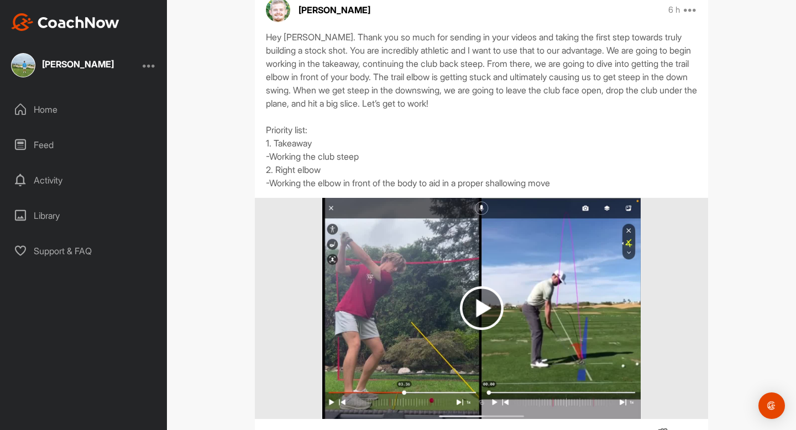
scroll to position [0, 0]
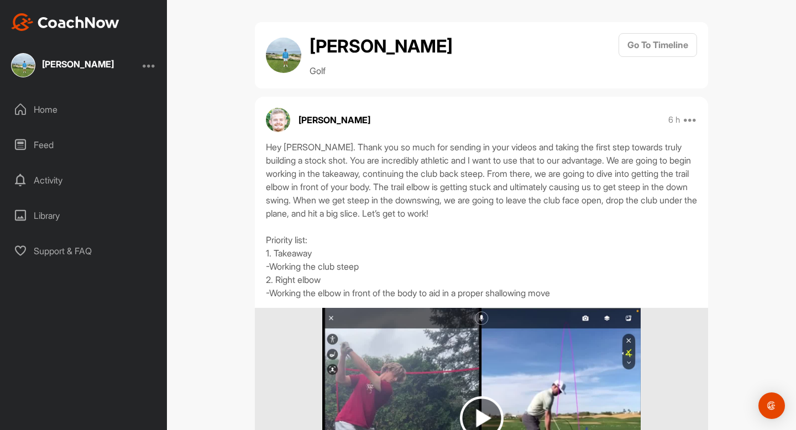
click at [28, 119] on div "Home" at bounding box center [84, 110] width 156 height 28
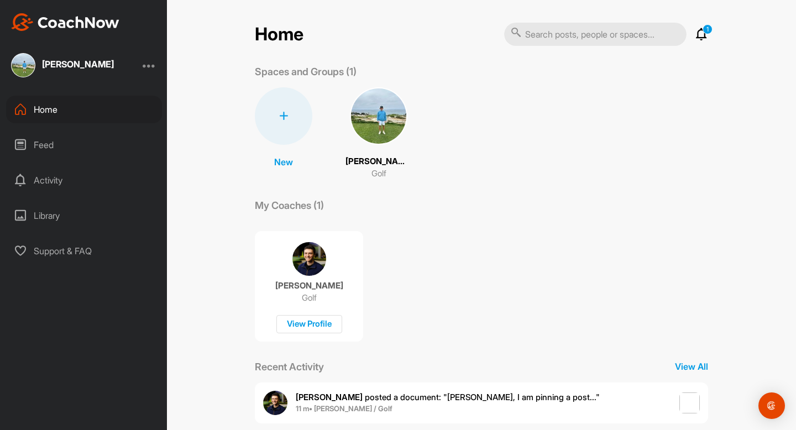
click at [54, 179] on div "Activity" at bounding box center [84, 180] width 156 height 28
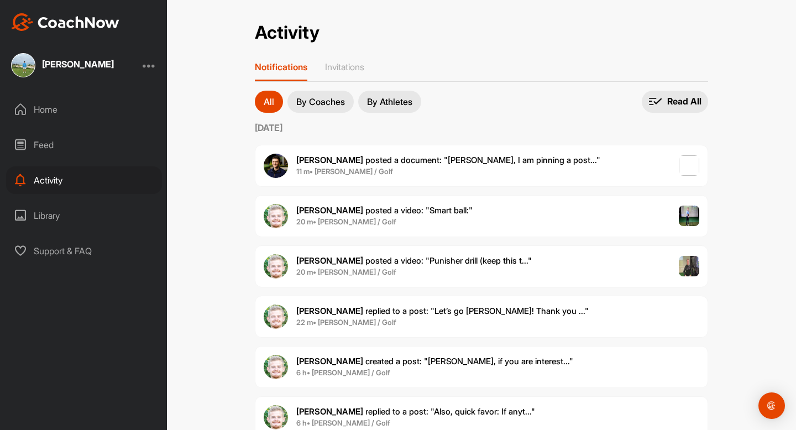
click at [46, 149] on div "Feed" at bounding box center [84, 145] width 156 height 28
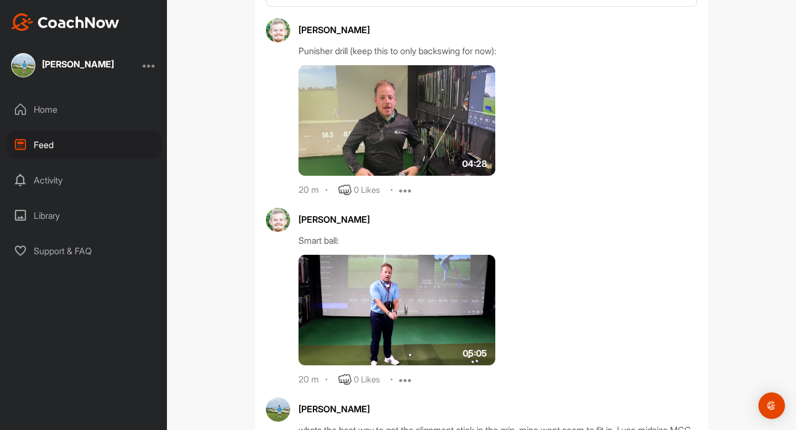
scroll to position [1388, 0]
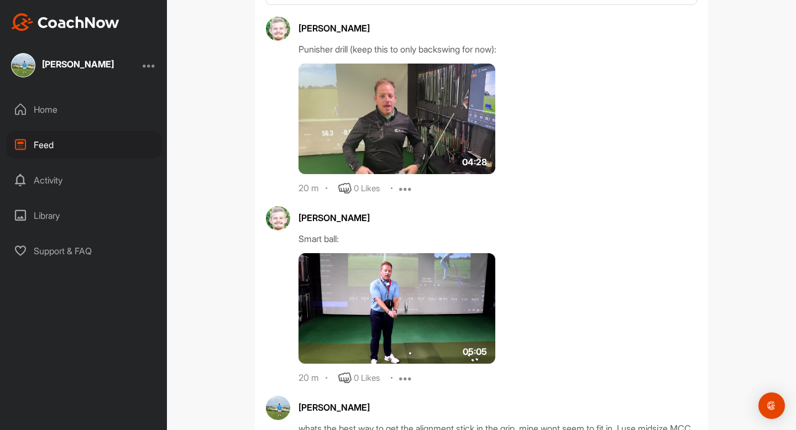
click at [395, 131] on img at bounding box center [397, 119] width 197 height 111
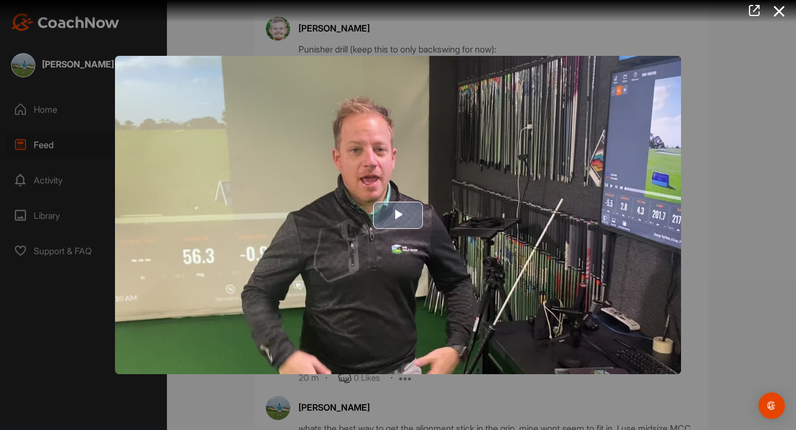
click at [384, 189] on img "Video Player" at bounding box center [398, 215] width 566 height 318
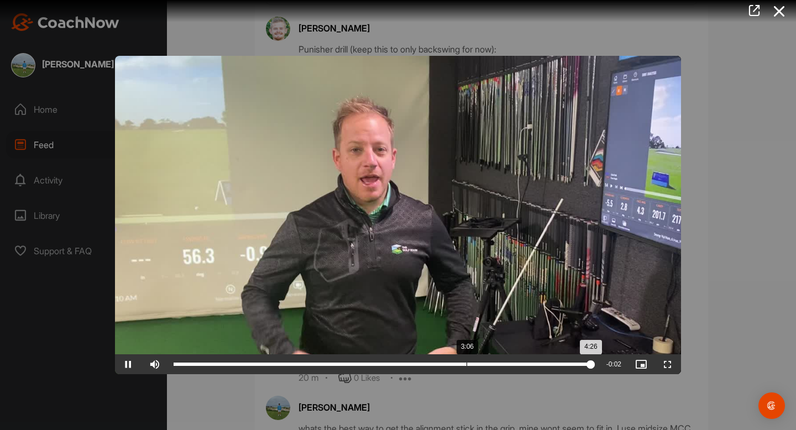
click at [466, 368] on div "Loaded : 100.00% 3:06 4:26" at bounding box center [384, 364] width 432 height 20
click at [454, 364] on div "Loaded : 100.00% 3:03 3:11" at bounding box center [384, 364] width 421 height 3
click at [441, 362] on div "Loaded : 100.00% 2:50 3:00" at bounding box center [384, 364] width 432 height 20
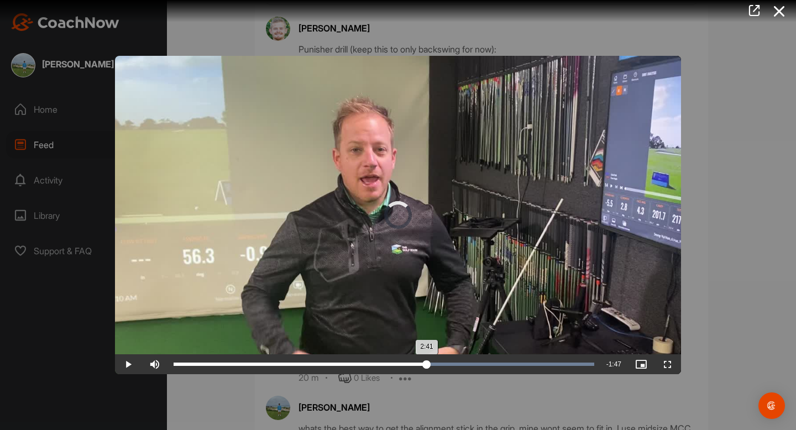
click at [426, 362] on div "Loaded : 100.00% 2:41 2:41" at bounding box center [384, 364] width 432 height 20
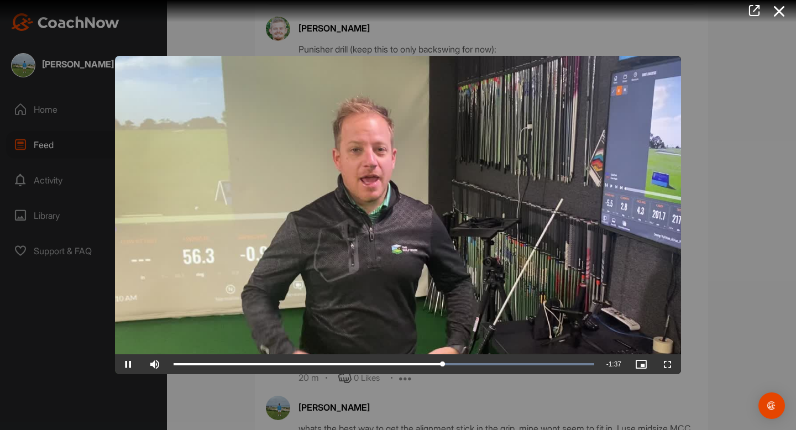
click at [456, 275] on video "Video Player" at bounding box center [398, 215] width 566 height 318
